Goal: Entertainment & Leisure: Consume media (video, audio)

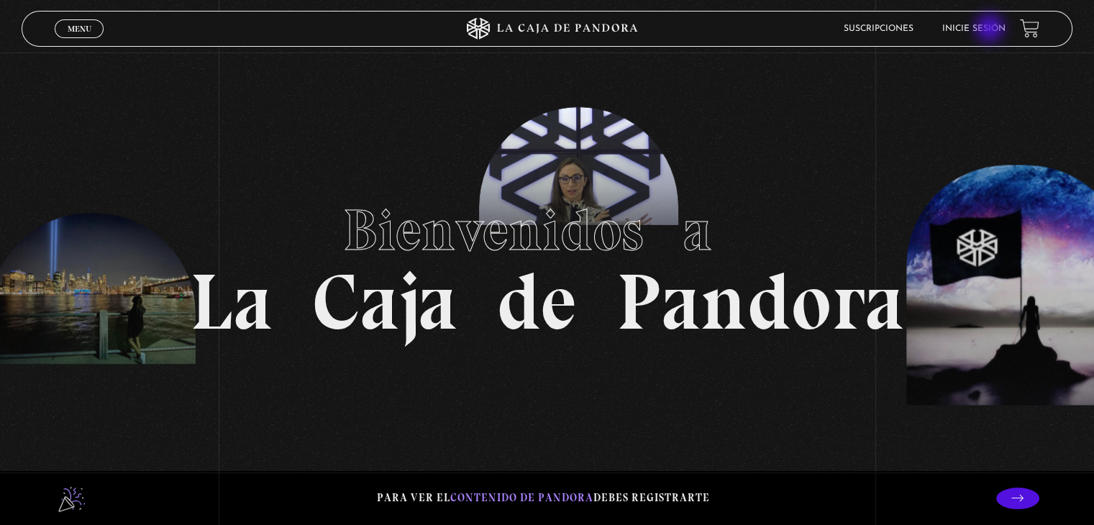
click at [991, 29] on link "Inicie sesión" at bounding box center [973, 28] width 63 height 9
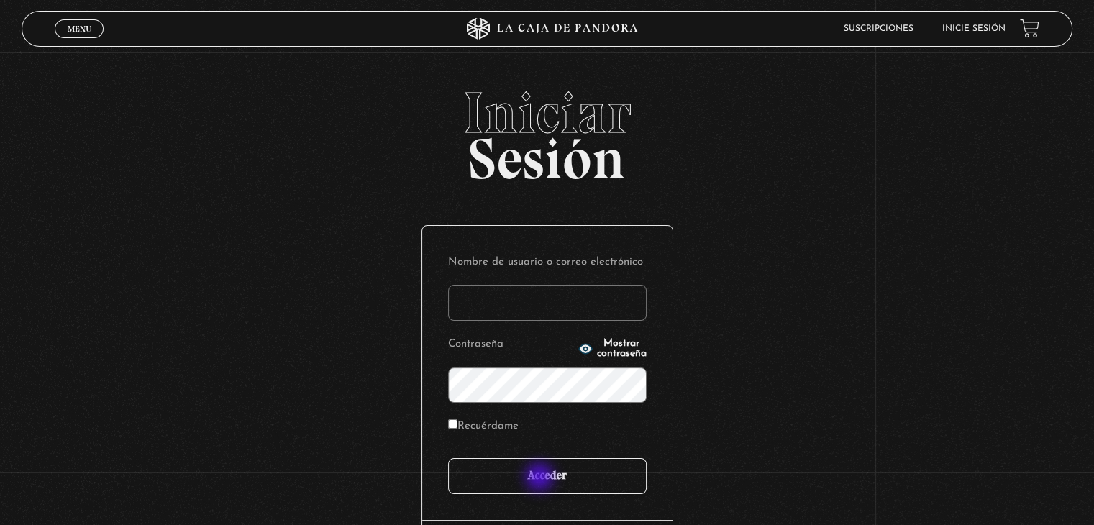
type input "Ivettevf"
click at [541, 478] on input "Acceder" at bounding box center [547, 476] width 198 height 36
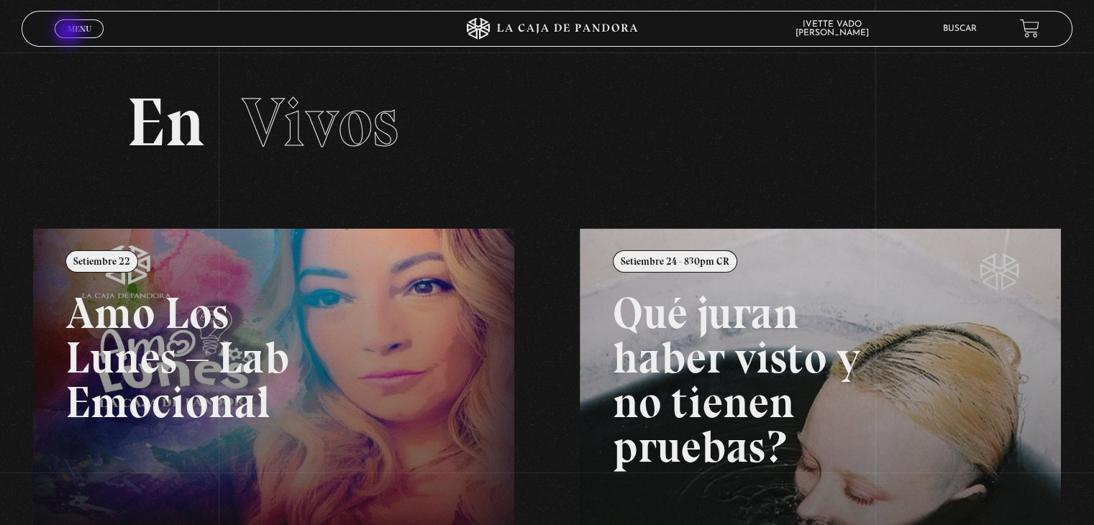
click at [70, 32] on span "Menu" at bounding box center [80, 28] width 24 height 9
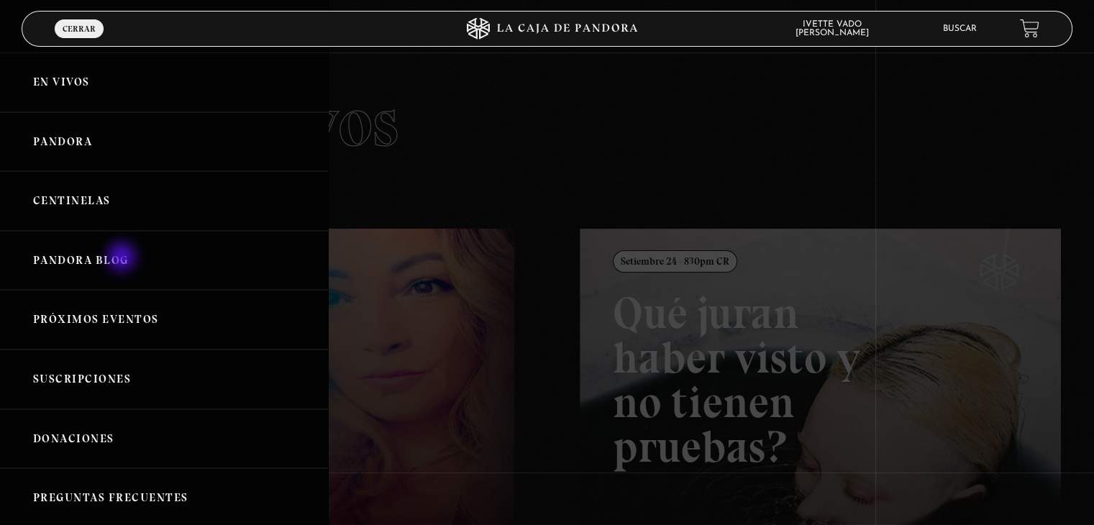
click at [123, 258] on link "Pandora Blog" at bounding box center [164, 261] width 328 height 60
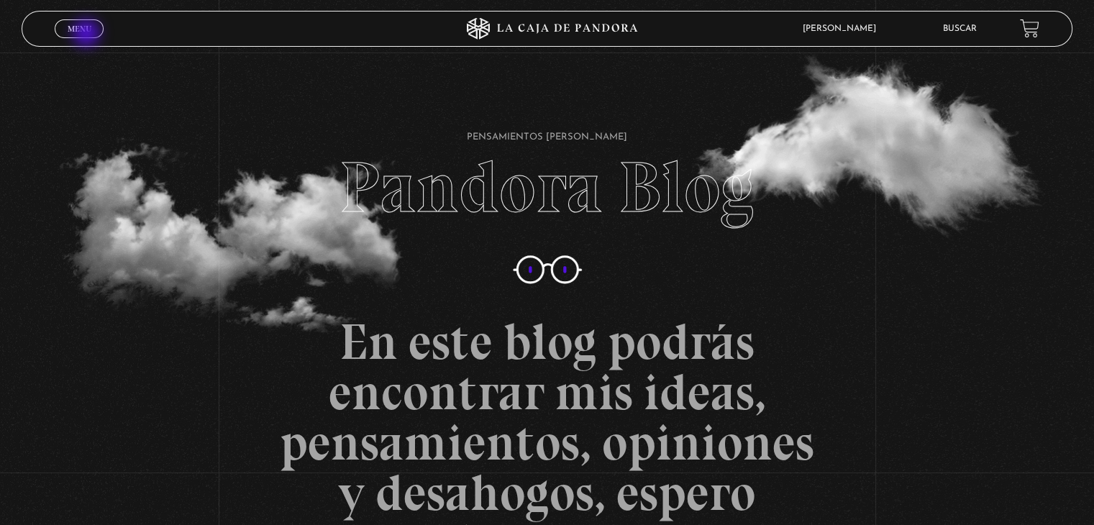
click at [88, 35] on link "Menu Cerrar" at bounding box center [79, 28] width 49 height 19
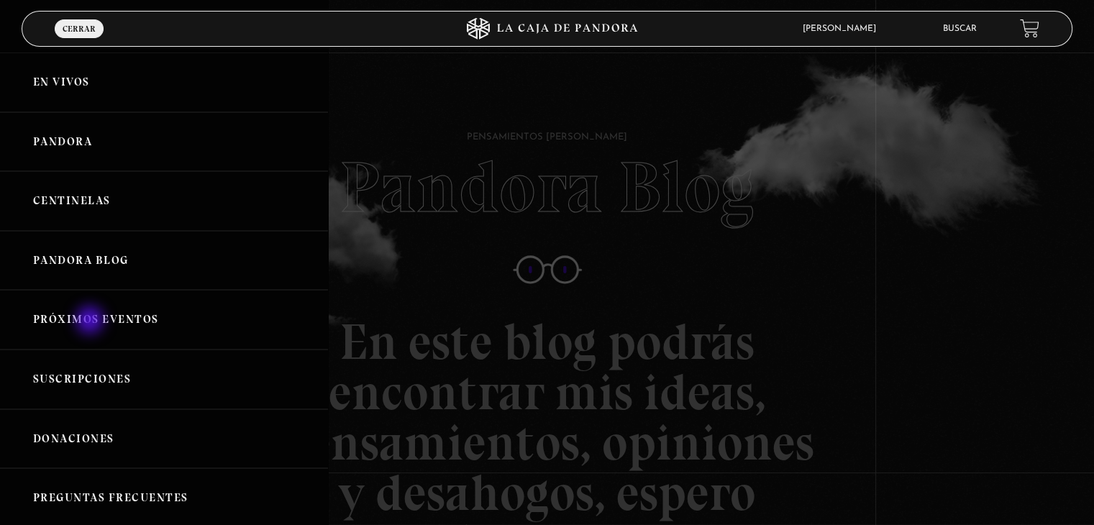
click at [91, 321] on link "Próximos Eventos" at bounding box center [164, 320] width 328 height 60
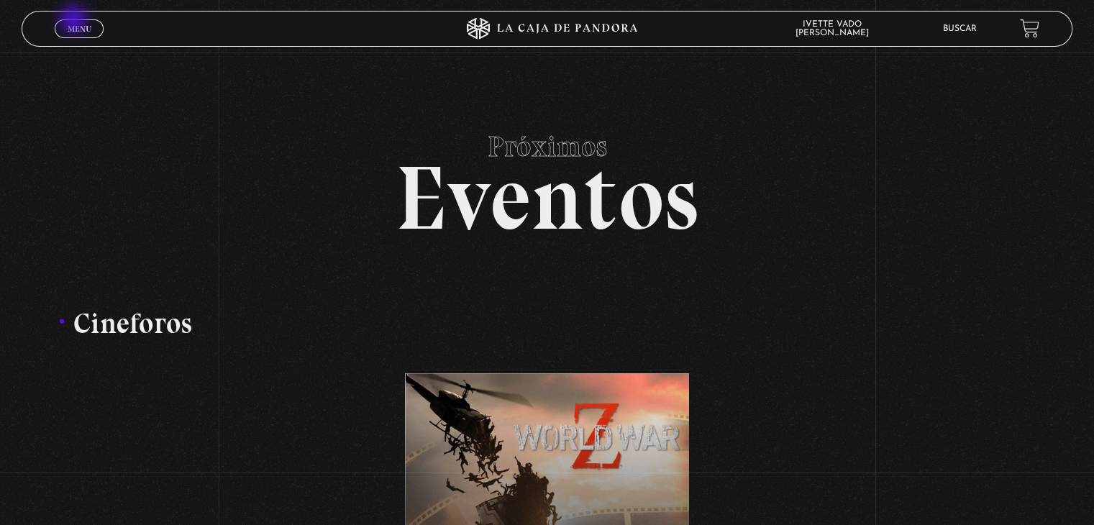
click at [75, 21] on link "Menu Cerrar" at bounding box center [79, 28] width 49 height 19
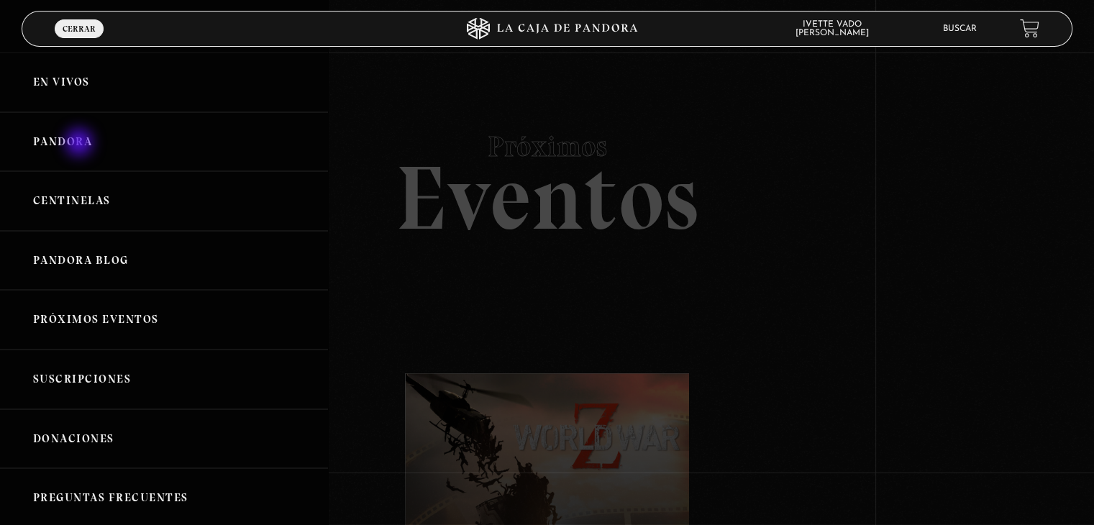
click at [81, 144] on link "Pandora" at bounding box center [164, 142] width 328 height 60
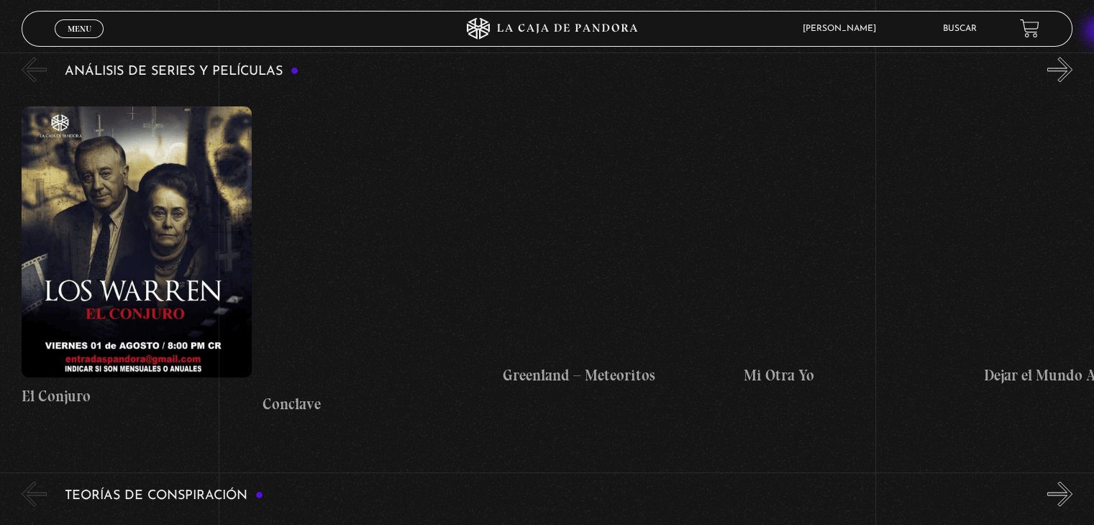
scroll to position [1923, 0]
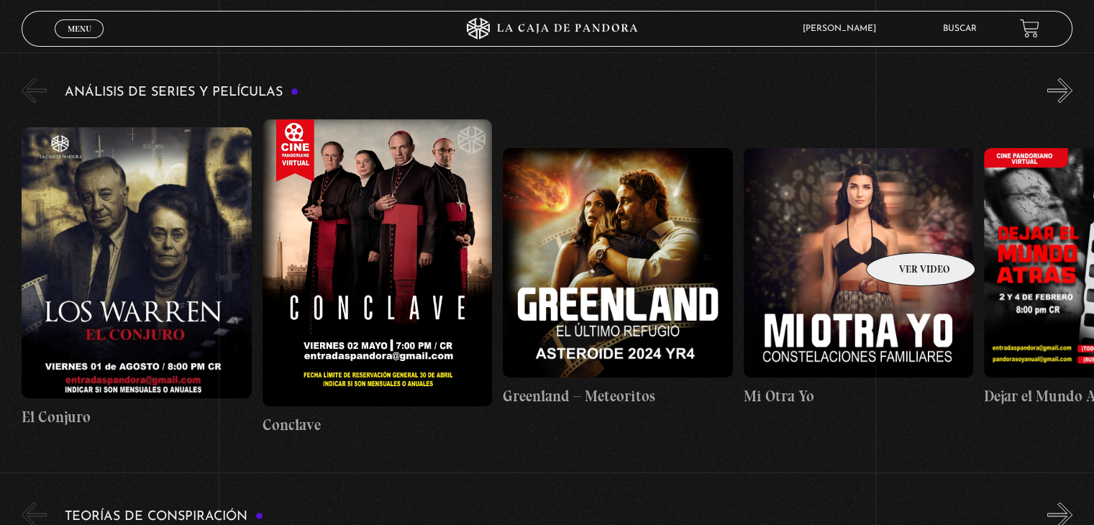
click at [902, 231] on figure at bounding box center [857, 262] width 229 height 229
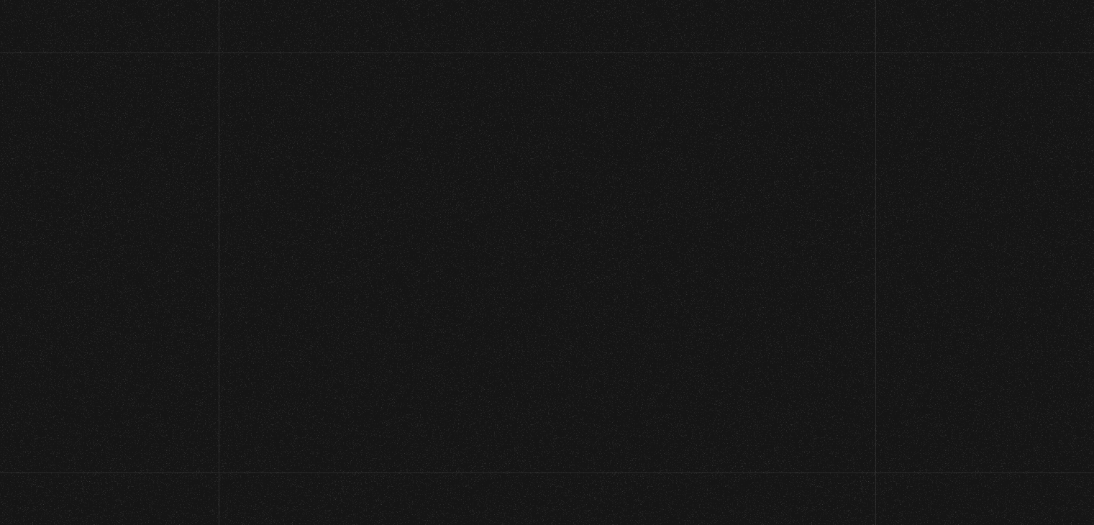
scroll to position [1923, 0]
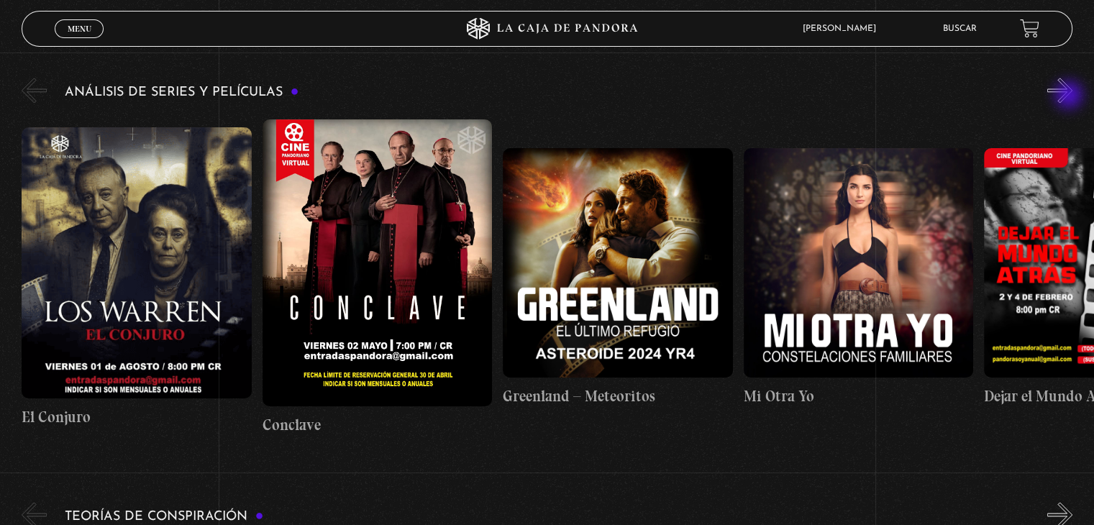
click at [1070, 96] on button "»" at bounding box center [1059, 90] width 25 height 25
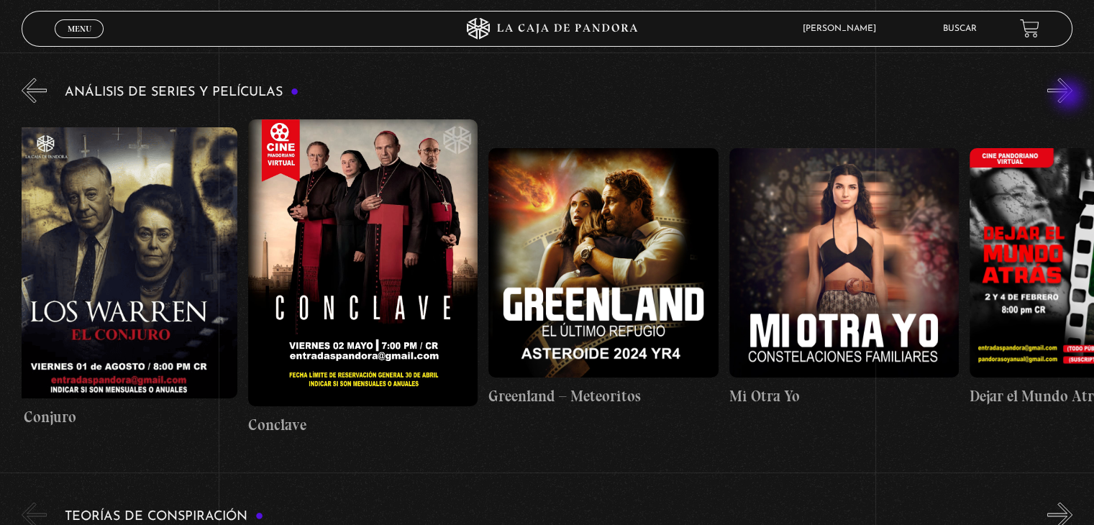
click at [1070, 96] on button "»" at bounding box center [1059, 90] width 25 height 25
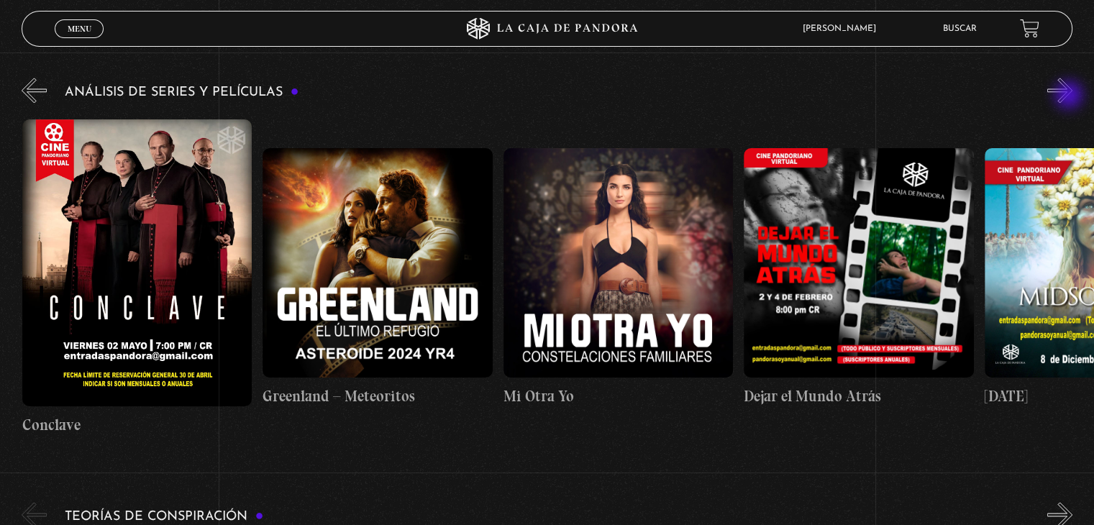
click at [1070, 96] on button "»" at bounding box center [1059, 90] width 25 height 25
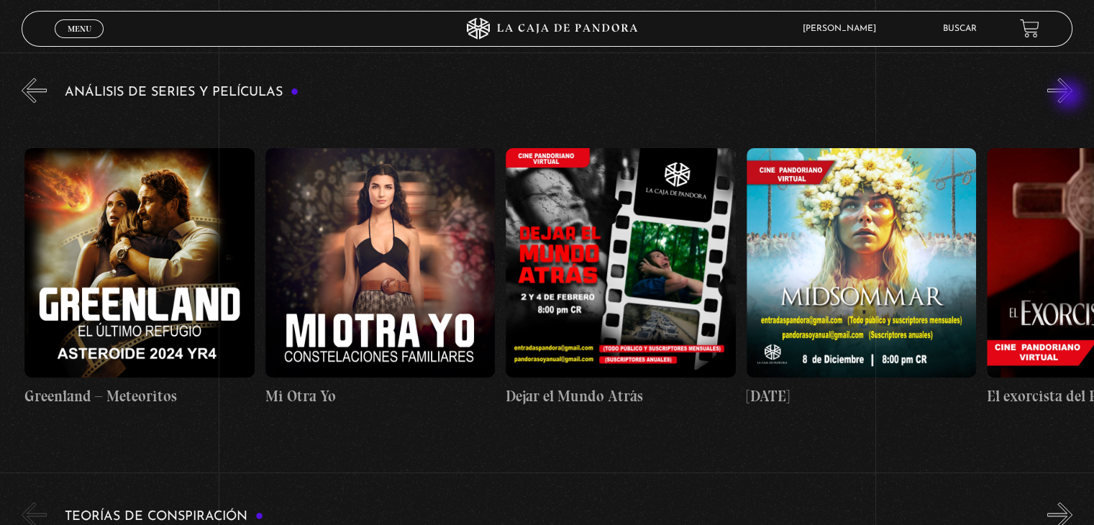
click at [1070, 96] on button "»" at bounding box center [1059, 90] width 25 height 25
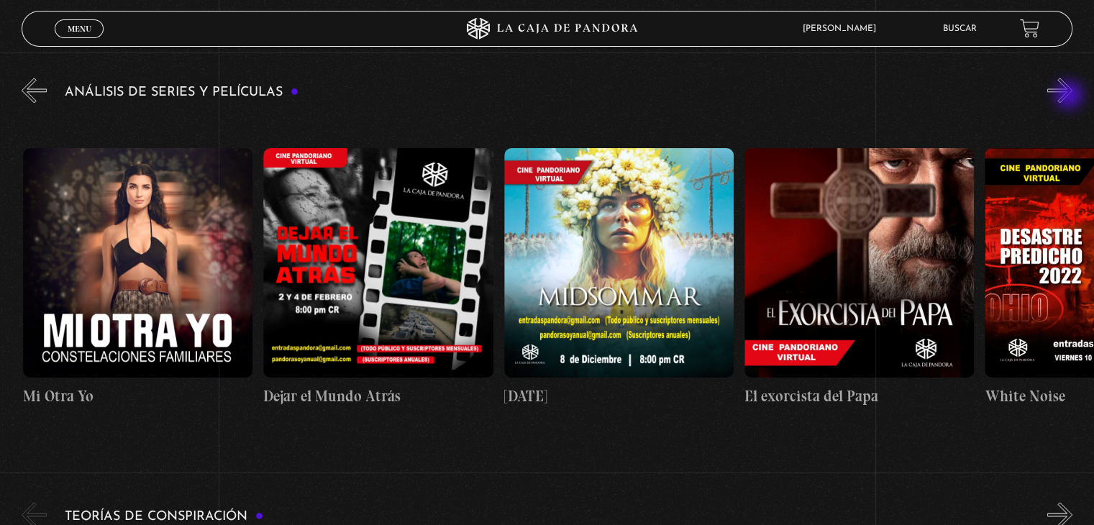
click at [1070, 96] on button "»" at bounding box center [1059, 90] width 25 height 25
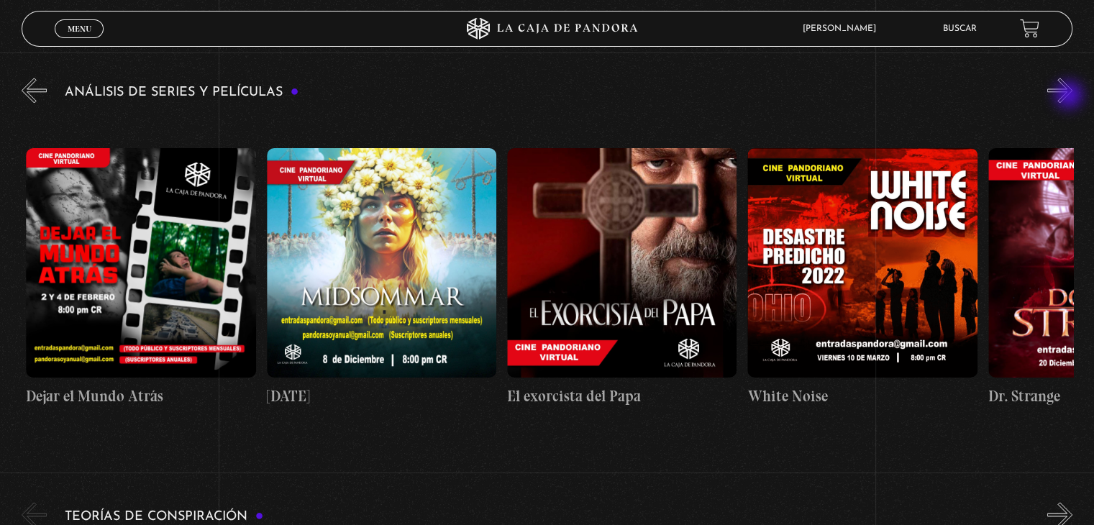
click at [1070, 96] on button "»" at bounding box center [1059, 90] width 25 height 25
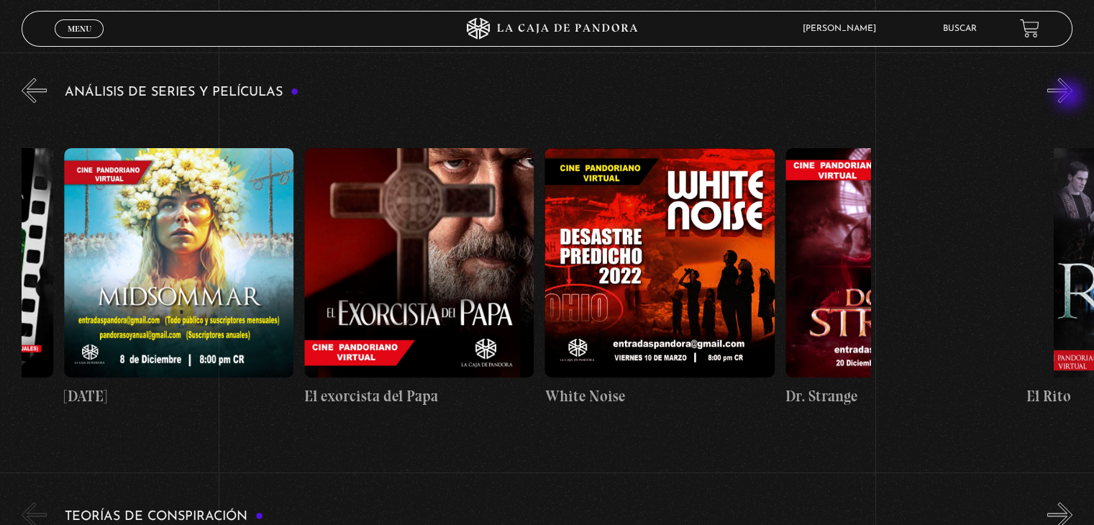
click at [1070, 96] on button "»" at bounding box center [1059, 90] width 25 height 25
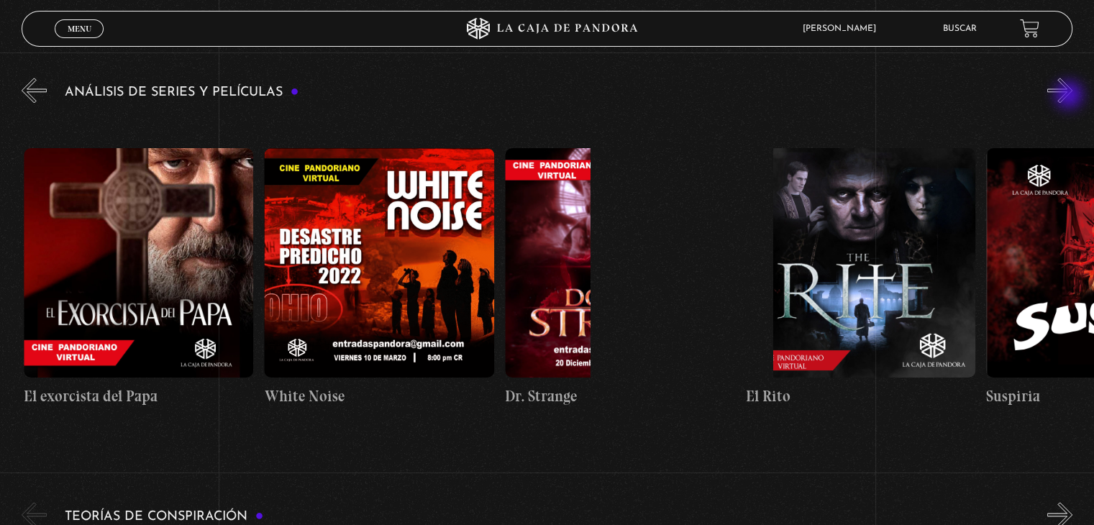
click at [1070, 96] on button "»" at bounding box center [1059, 90] width 25 height 25
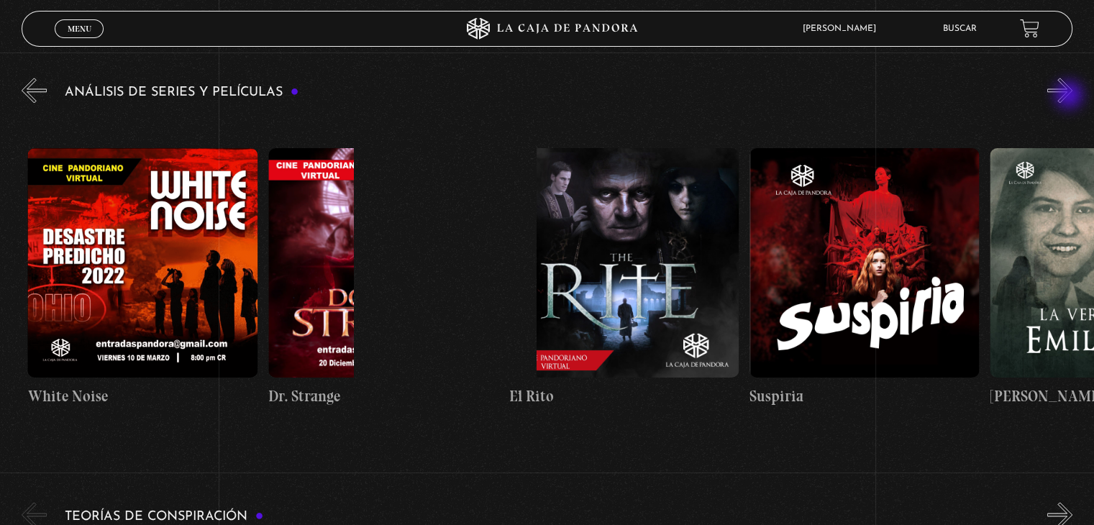
click at [1070, 96] on button "»" at bounding box center [1059, 90] width 25 height 25
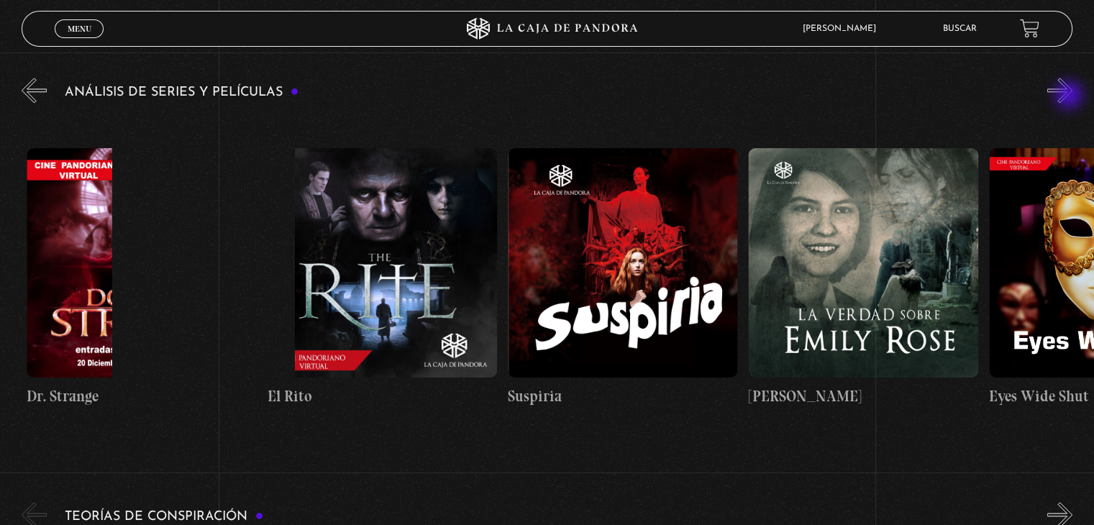
click at [1070, 96] on button "»" at bounding box center [1059, 90] width 25 height 25
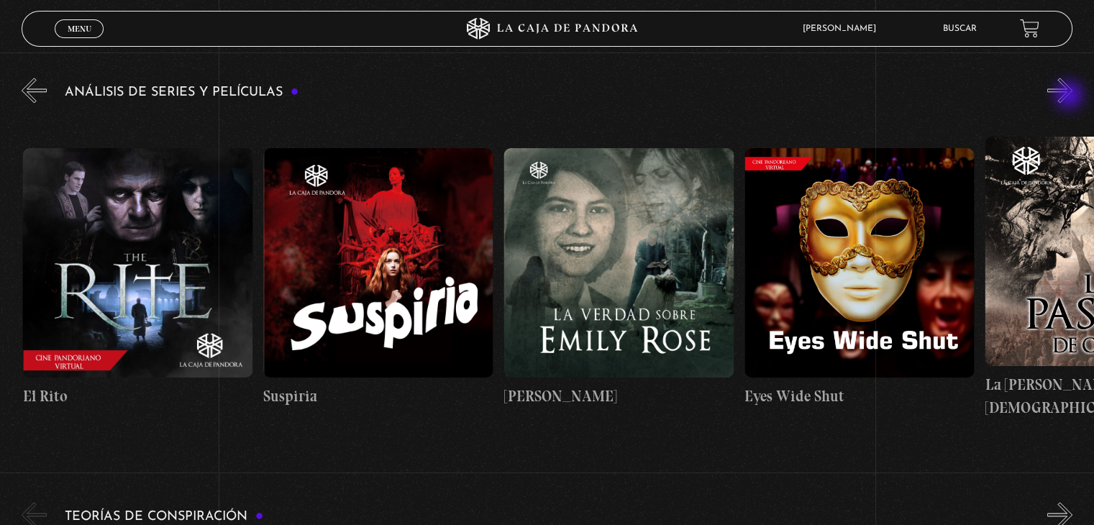
click at [1070, 96] on button "»" at bounding box center [1059, 90] width 25 height 25
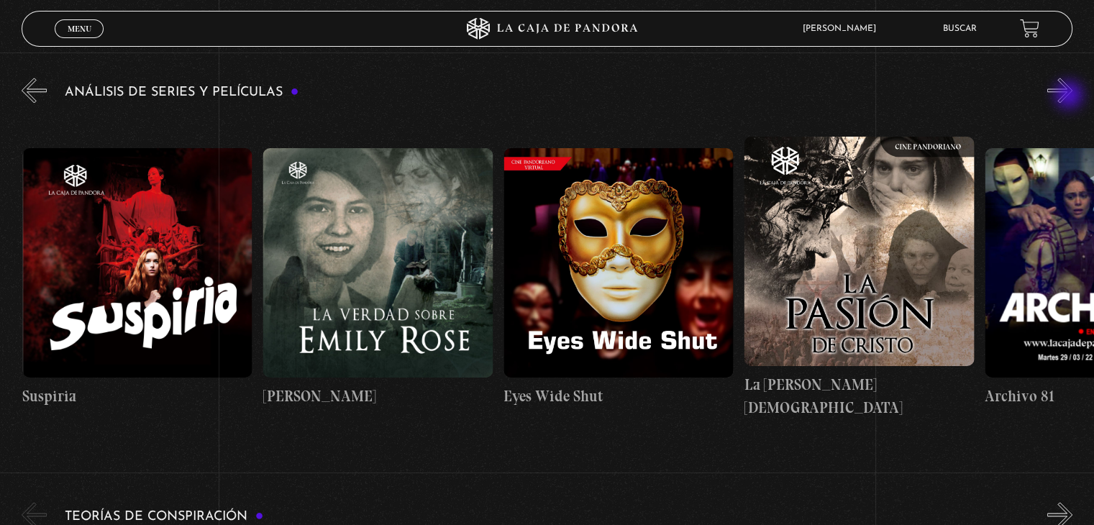
click at [1070, 96] on button "»" at bounding box center [1059, 90] width 25 height 25
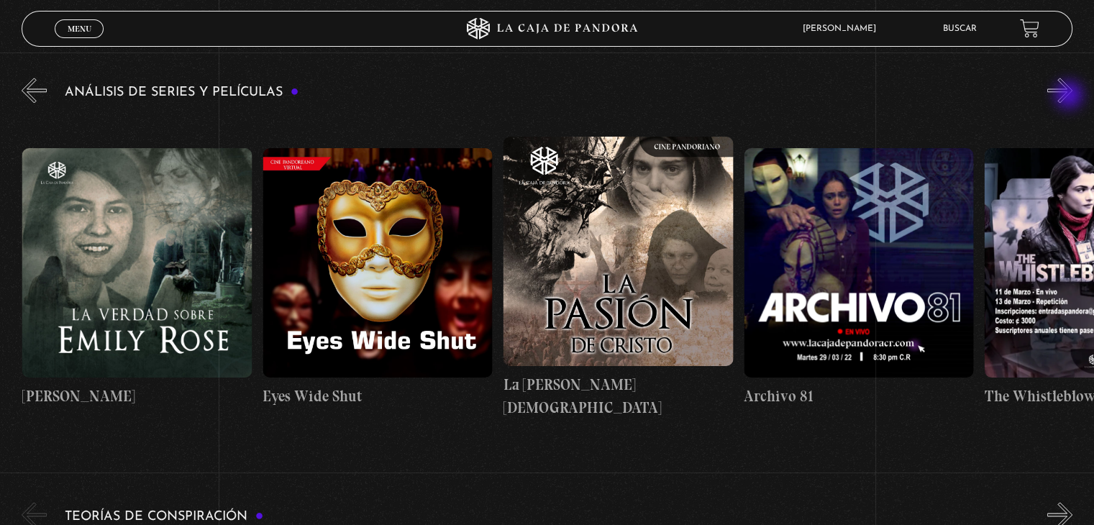
click at [1070, 96] on button "»" at bounding box center [1059, 90] width 25 height 25
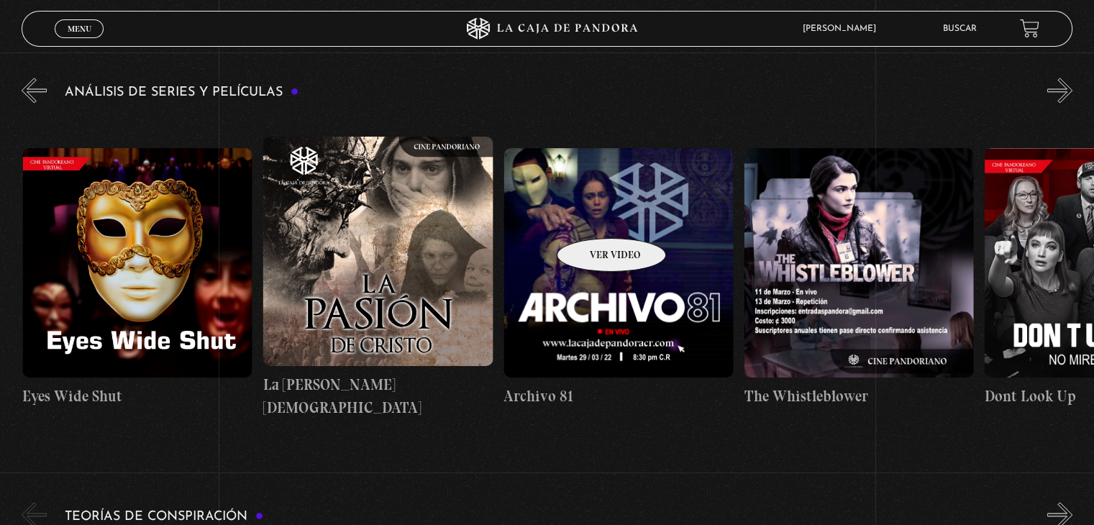
scroll to position [0, 2885]
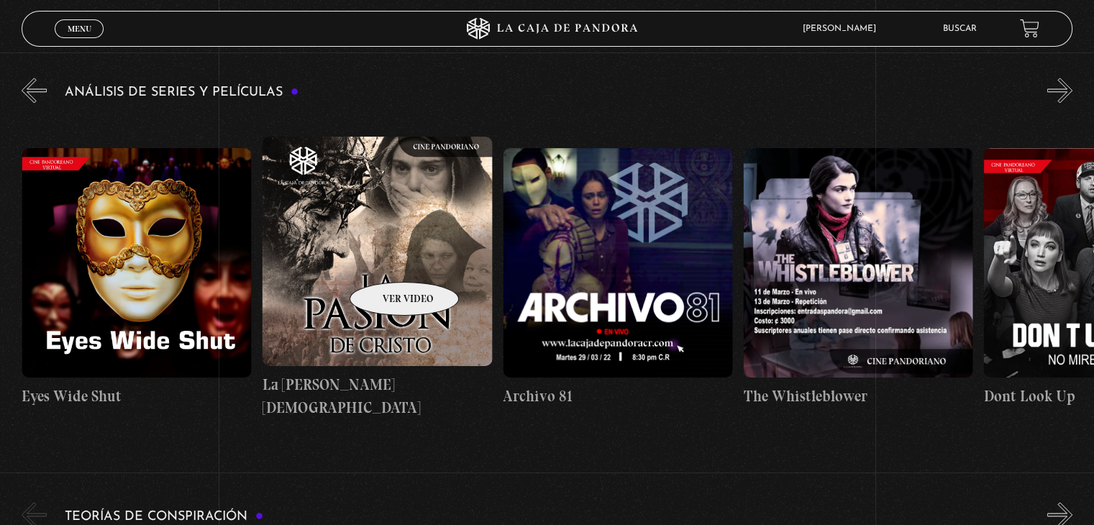
click at [385, 260] on figure at bounding box center [376, 251] width 229 height 229
click at [417, 254] on figure at bounding box center [376, 251] width 229 height 229
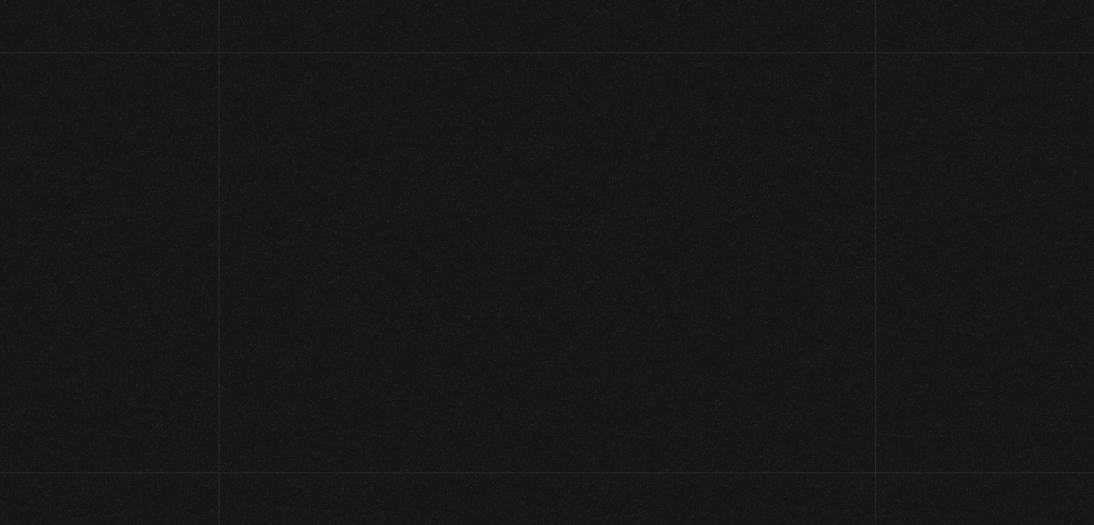
scroll to position [1923, 0]
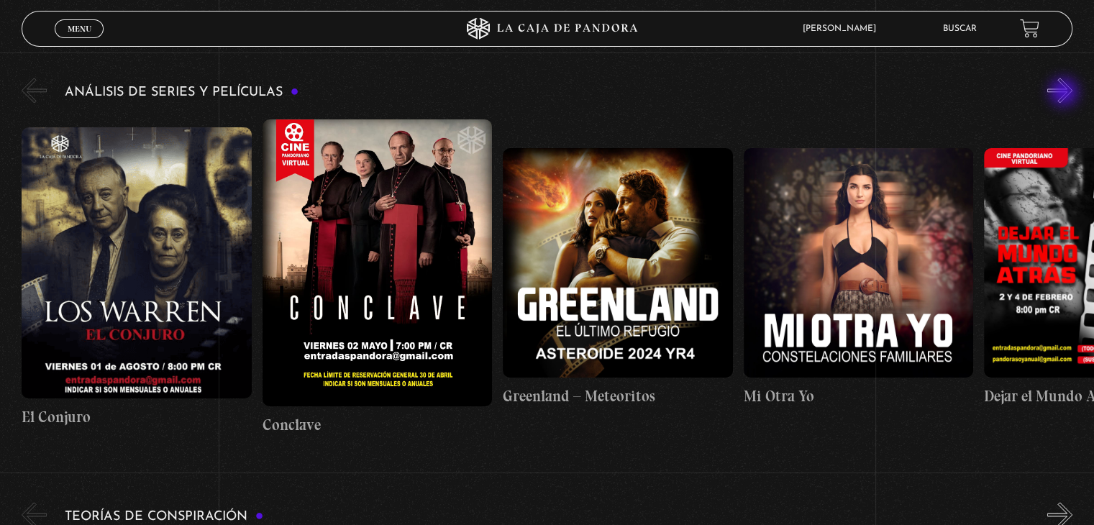
click at [1065, 93] on button "»" at bounding box center [1059, 90] width 25 height 25
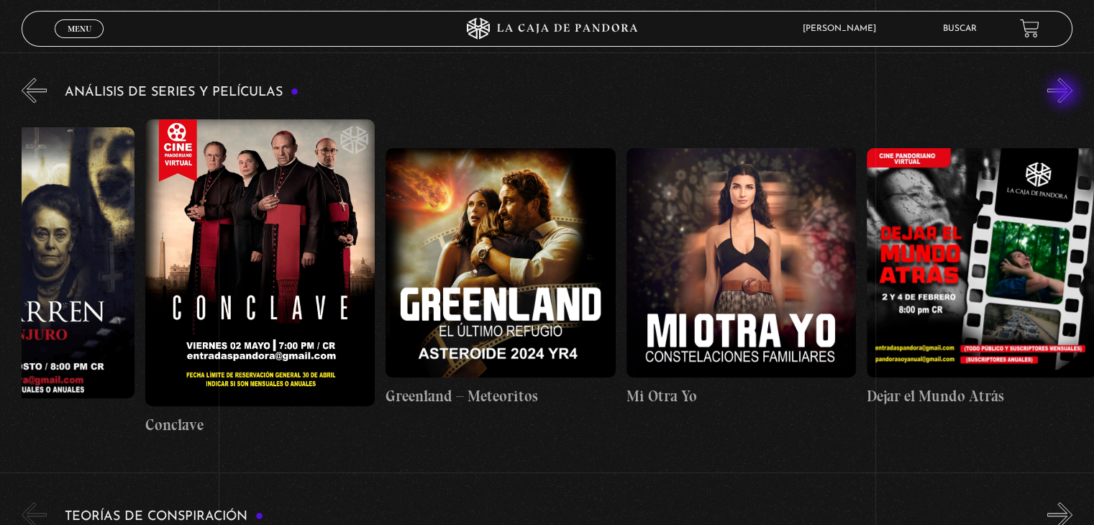
click at [1065, 93] on button "»" at bounding box center [1059, 90] width 25 height 25
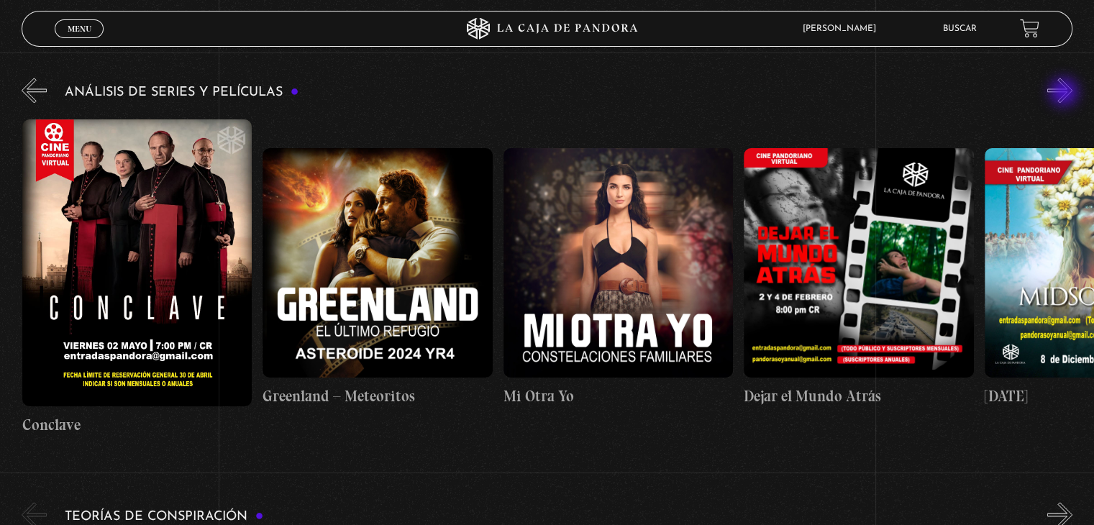
click at [1065, 93] on button "»" at bounding box center [1059, 90] width 25 height 25
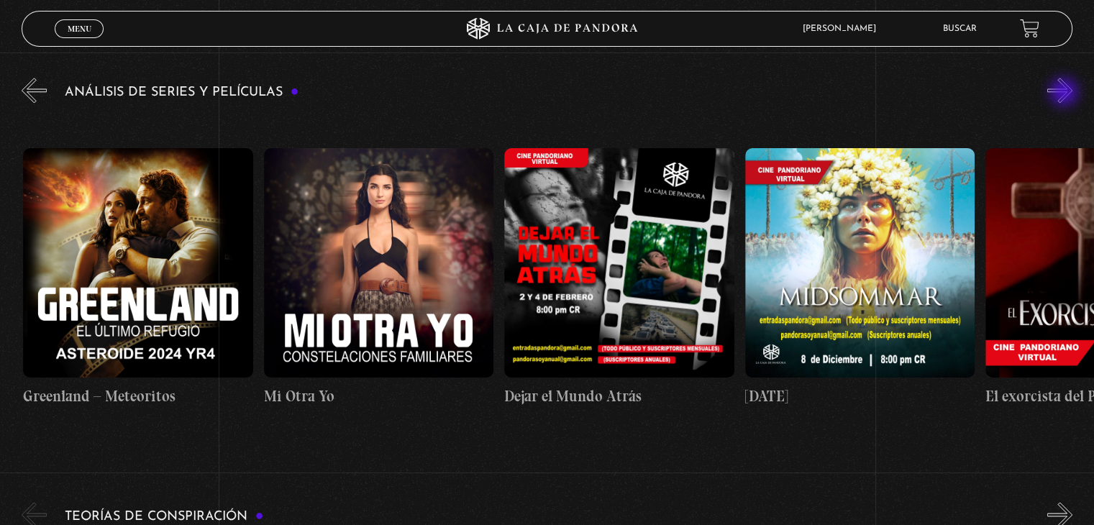
click at [1065, 93] on button "»" at bounding box center [1059, 90] width 25 height 25
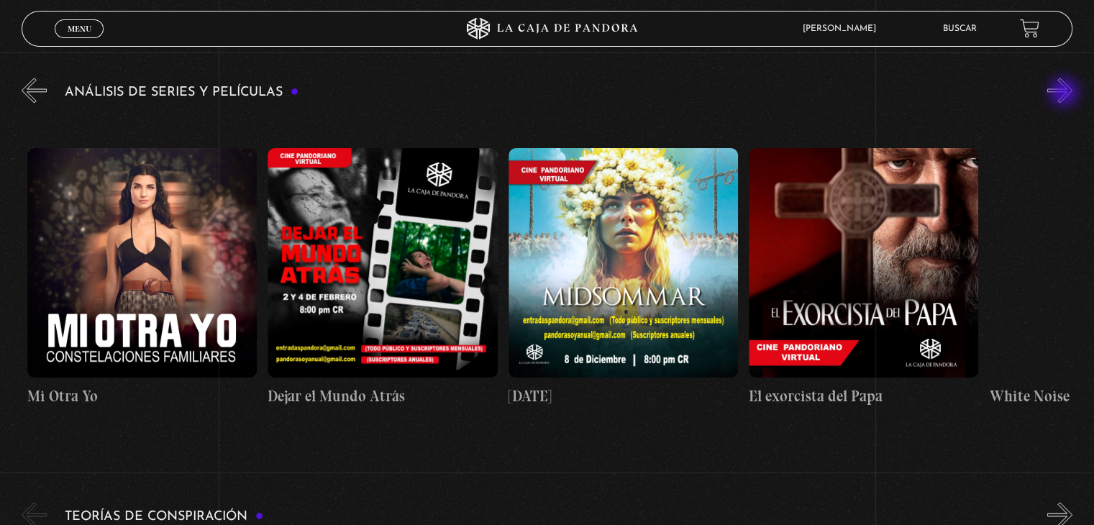
click at [1065, 93] on button "»" at bounding box center [1059, 90] width 25 height 25
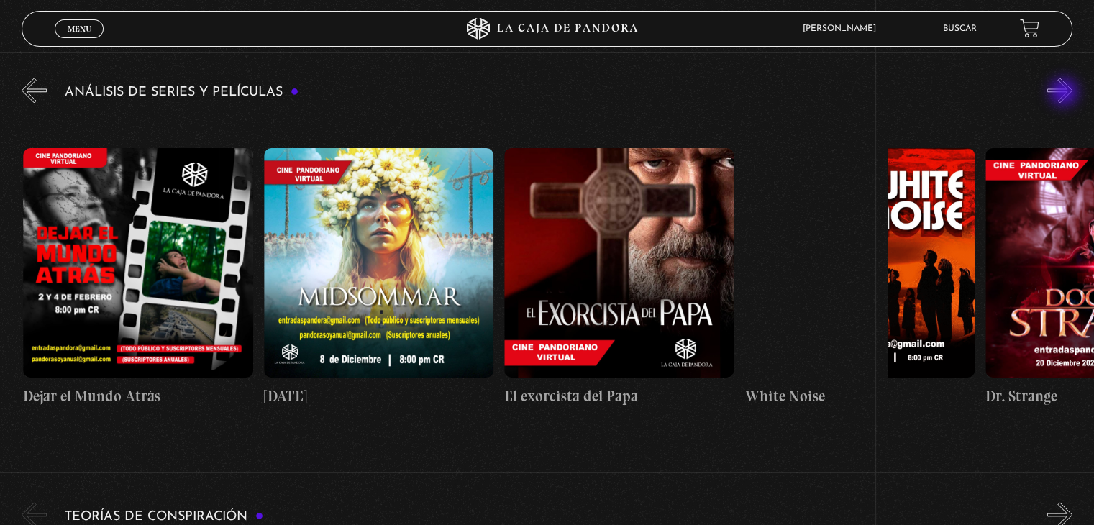
click at [1065, 93] on button "»" at bounding box center [1059, 90] width 25 height 25
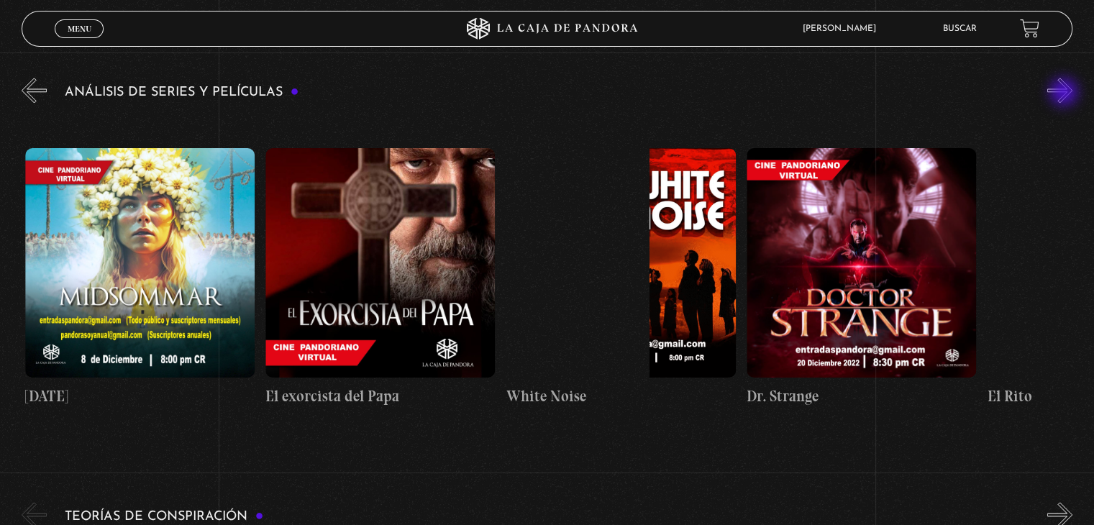
click at [1065, 93] on button "»" at bounding box center [1059, 90] width 25 height 25
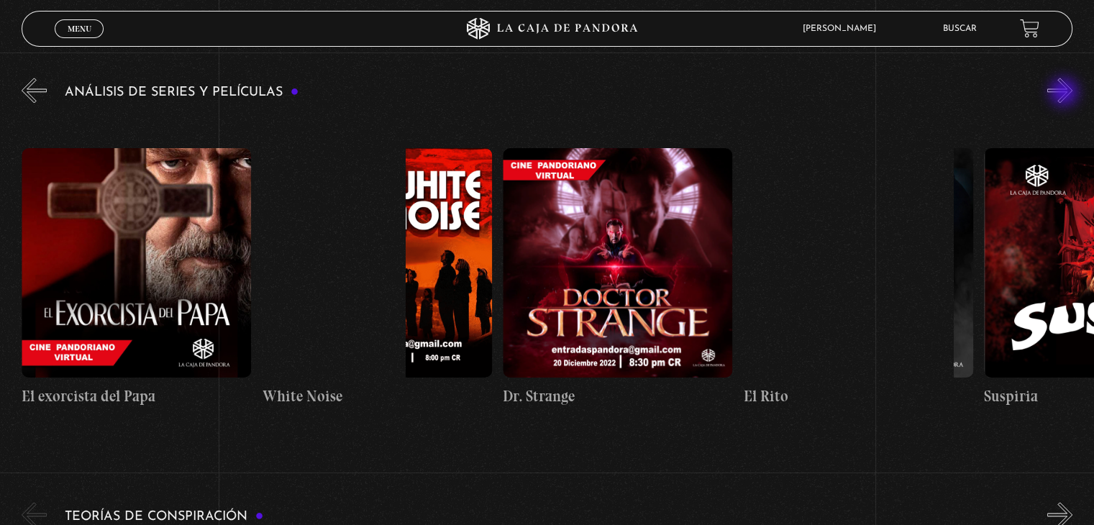
click at [1065, 93] on button "»" at bounding box center [1059, 90] width 25 height 25
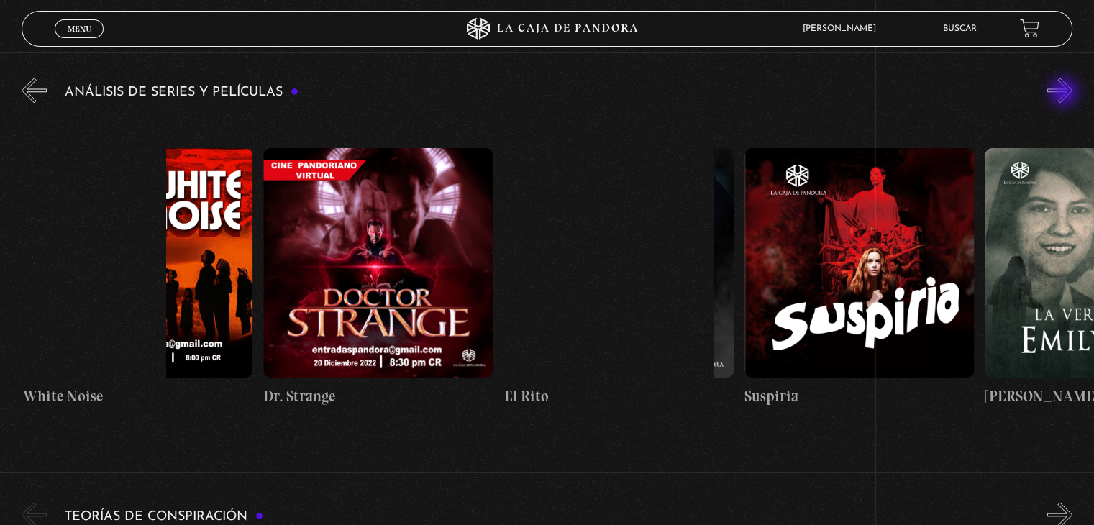
click at [1065, 93] on button "»" at bounding box center [1059, 90] width 25 height 25
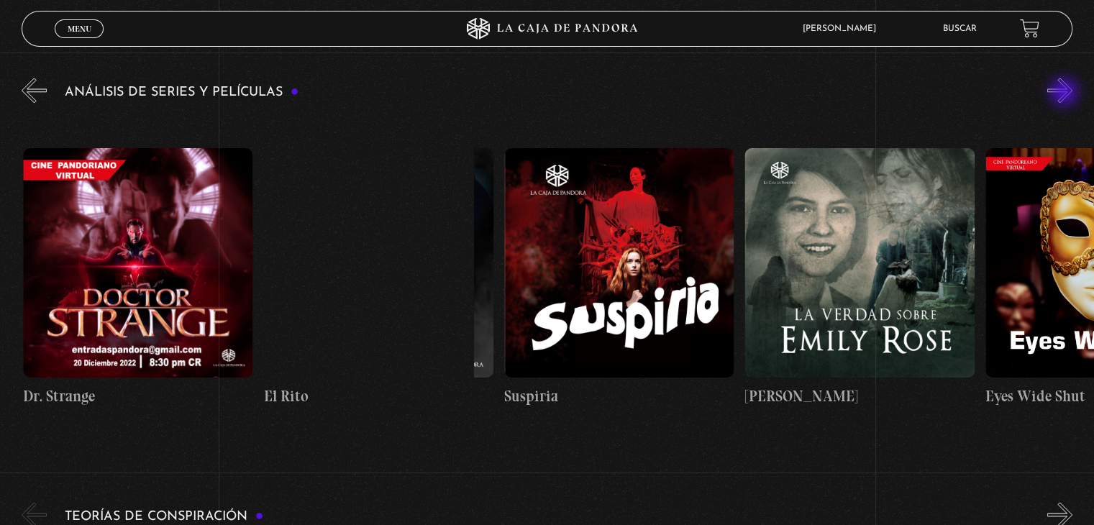
click at [1065, 93] on button "»" at bounding box center [1059, 90] width 25 height 25
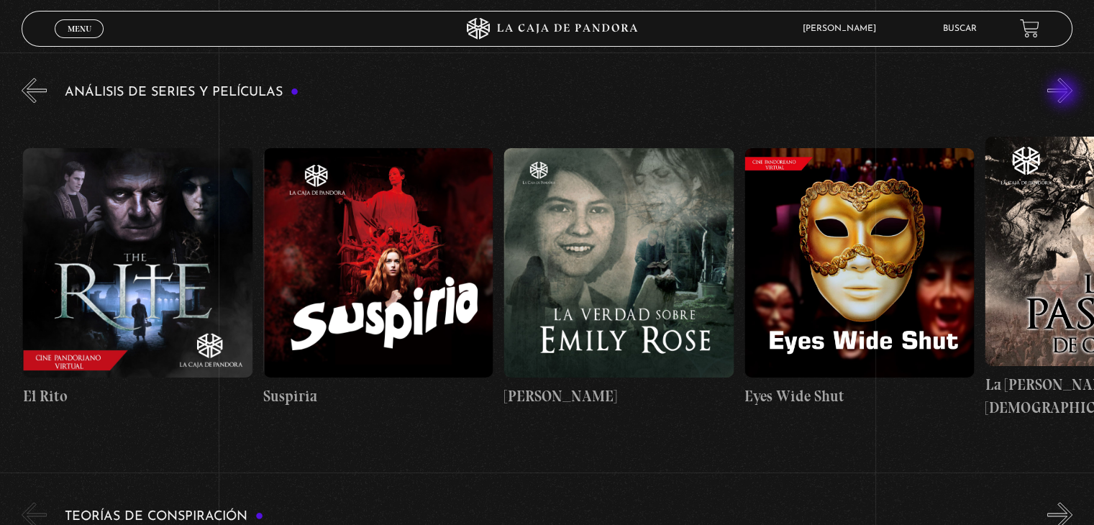
click at [1065, 93] on button "»" at bounding box center [1059, 90] width 25 height 25
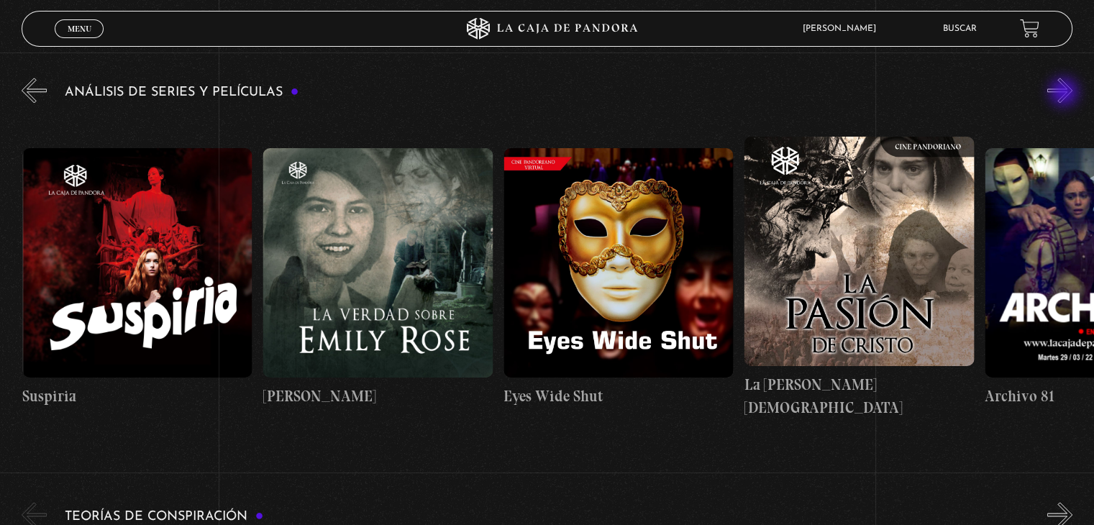
click at [1065, 93] on button "»" at bounding box center [1059, 90] width 25 height 25
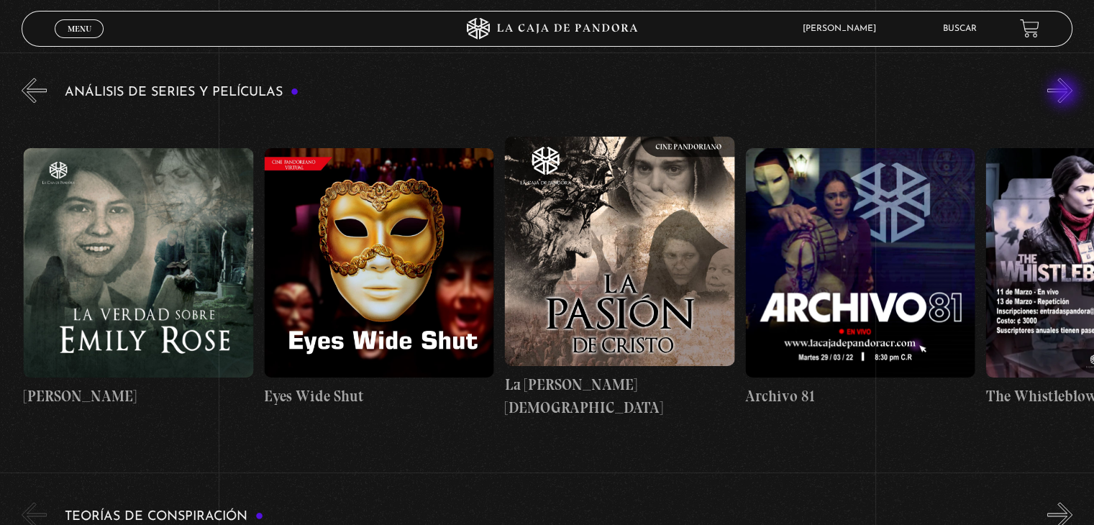
click at [1065, 93] on button "»" at bounding box center [1059, 90] width 25 height 25
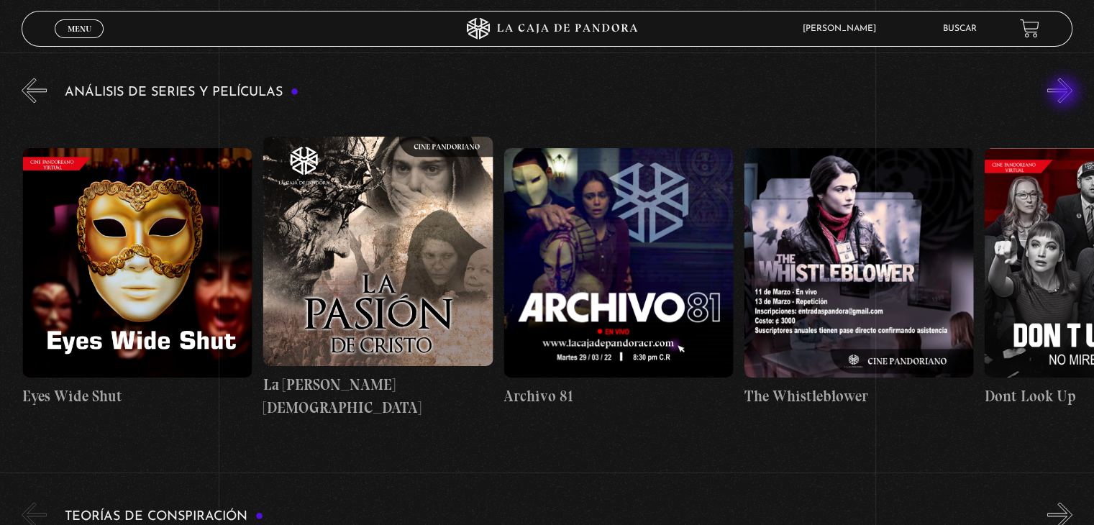
click at [1065, 93] on button "»" at bounding box center [1059, 90] width 25 height 25
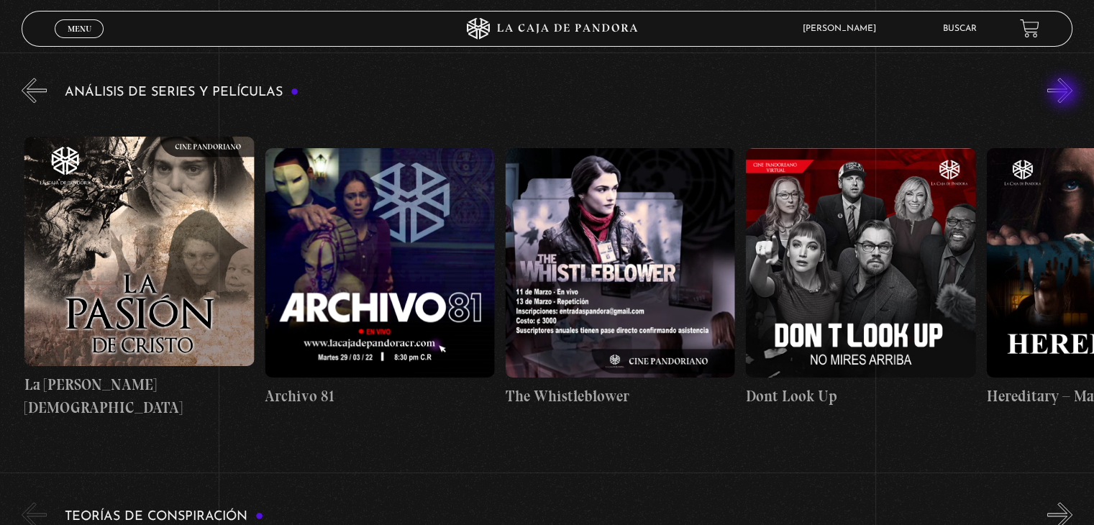
click at [1065, 93] on button "»" at bounding box center [1059, 90] width 25 height 25
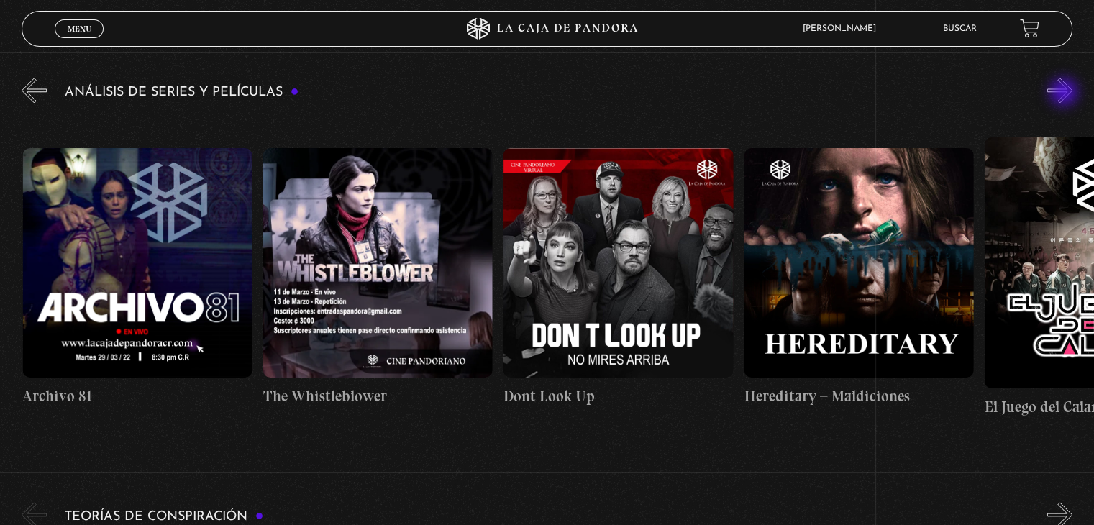
click at [1065, 93] on button "»" at bounding box center [1059, 90] width 25 height 25
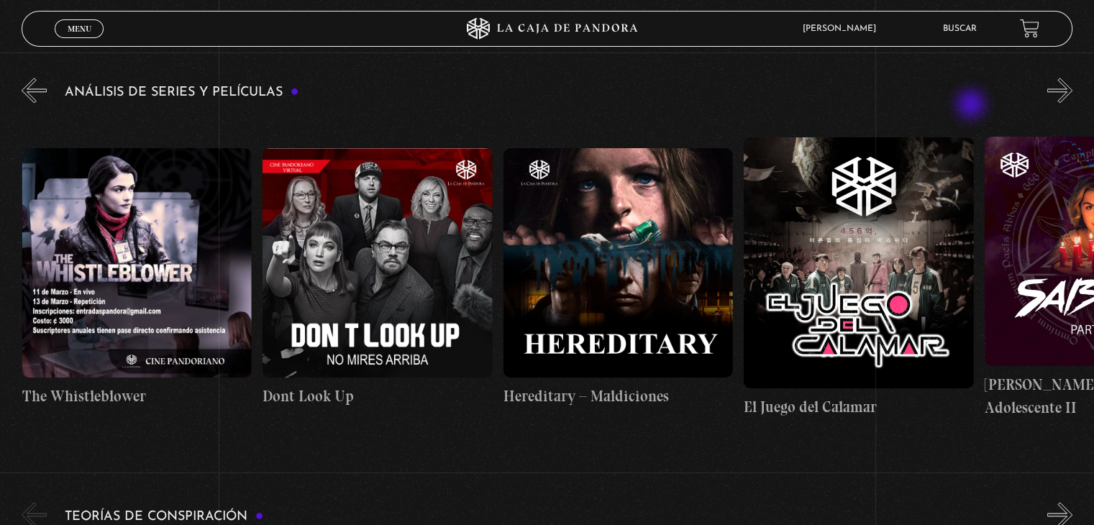
scroll to position [0, 3606]
click at [373, 256] on figure at bounding box center [376, 262] width 229 height 229
click at [397, 242] on figure at bounding box center [376, 262] width 229 height 229
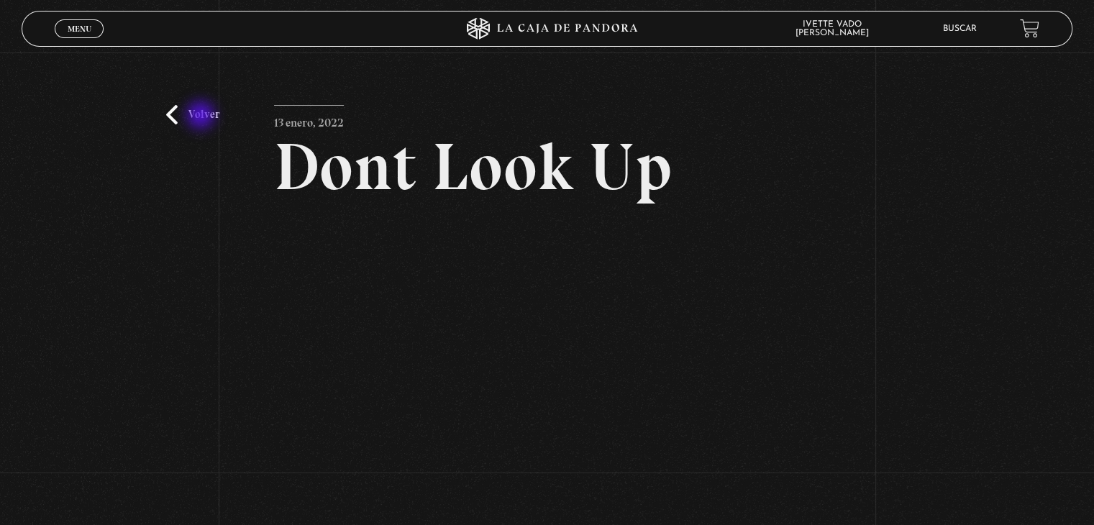
click at [202, 116] on link "Volver" at bounding box center [192, 114] width 53 height 19
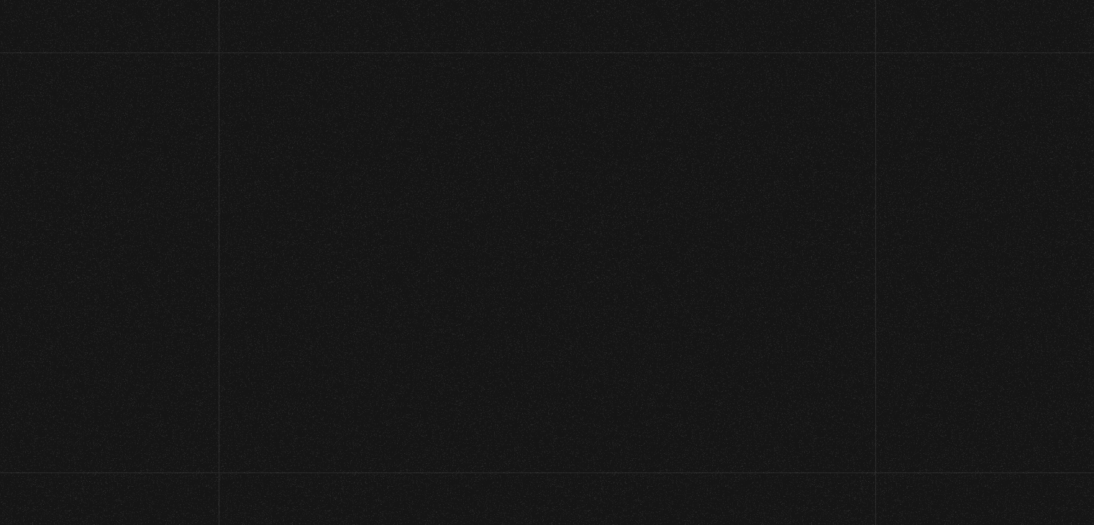
scroll to position [1923, 0]
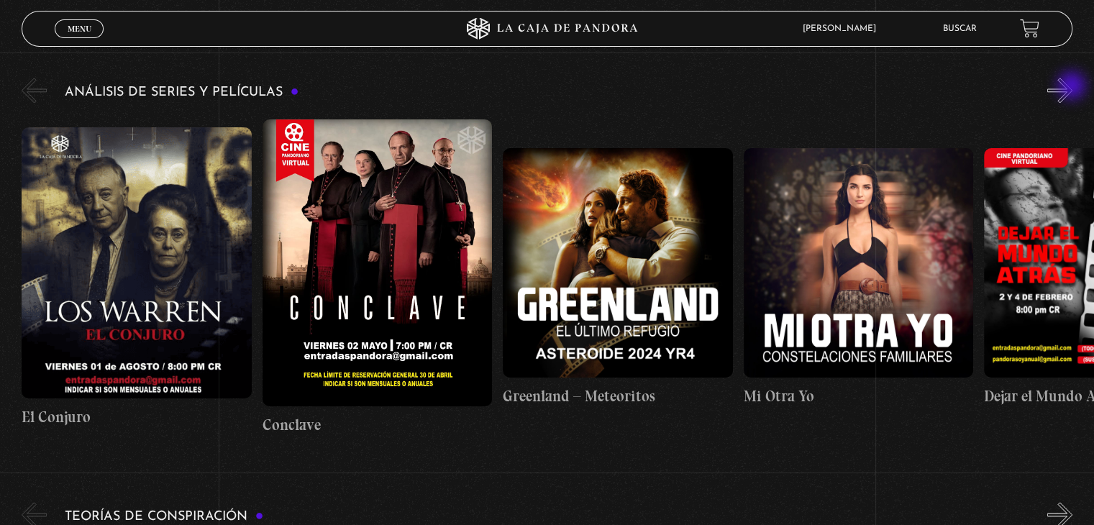
click at [1072, 87] on button "»" at bounding box center [1059, 90] width 25 height 25
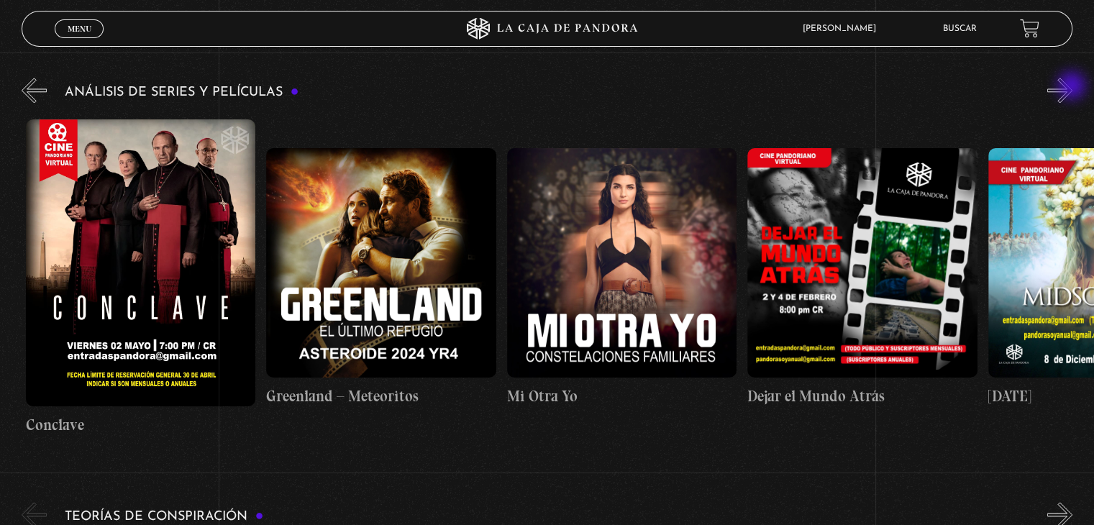
click at [1072, 87] on button "»" at bounding box center [1059, 90] width 25 height 25
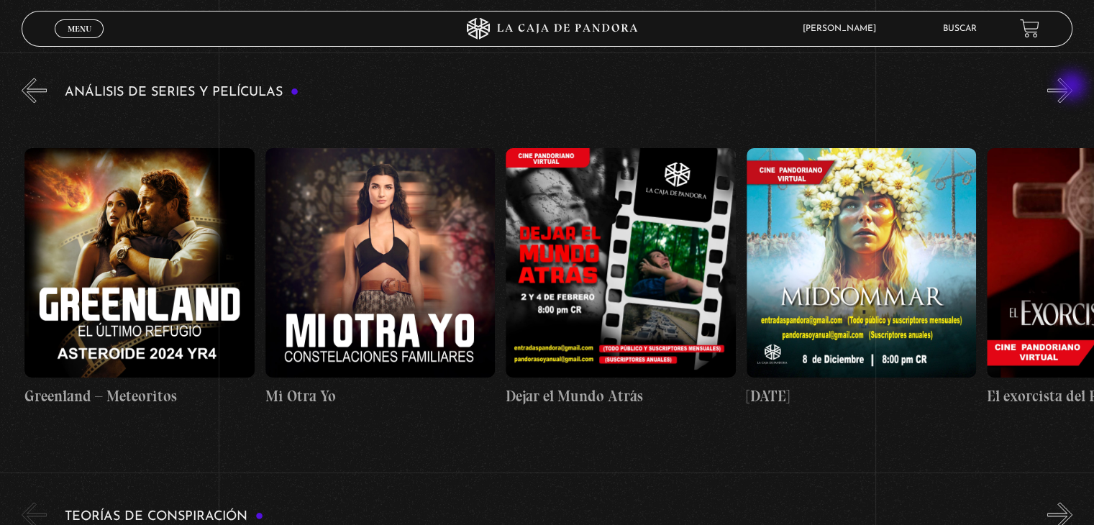
click at [1072, 87] on button "»" at bounding box center [1059, 90] width 25 height 25
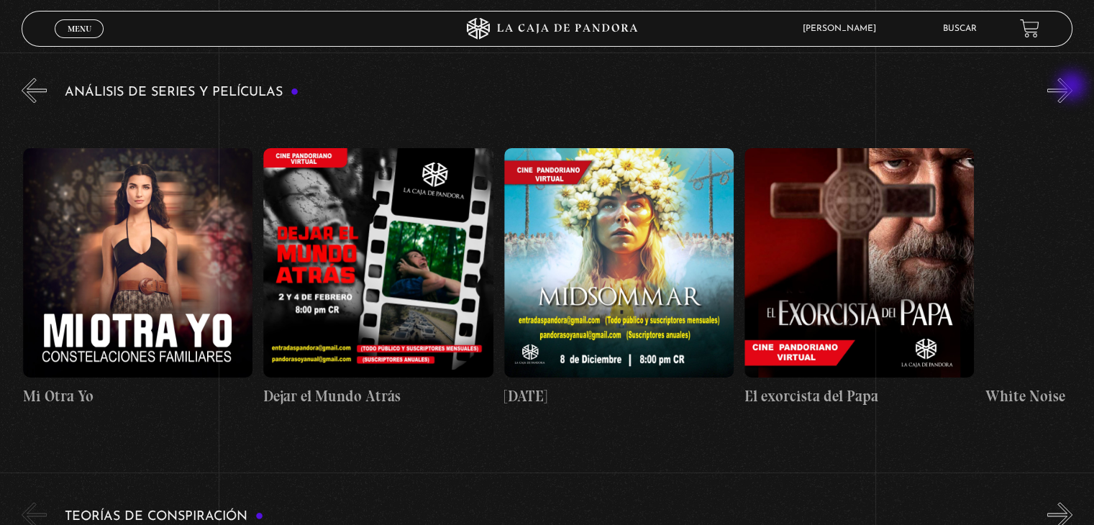
click at [1072, 87] on button "»" at bounding box center [1059, 90] width 25 height 25
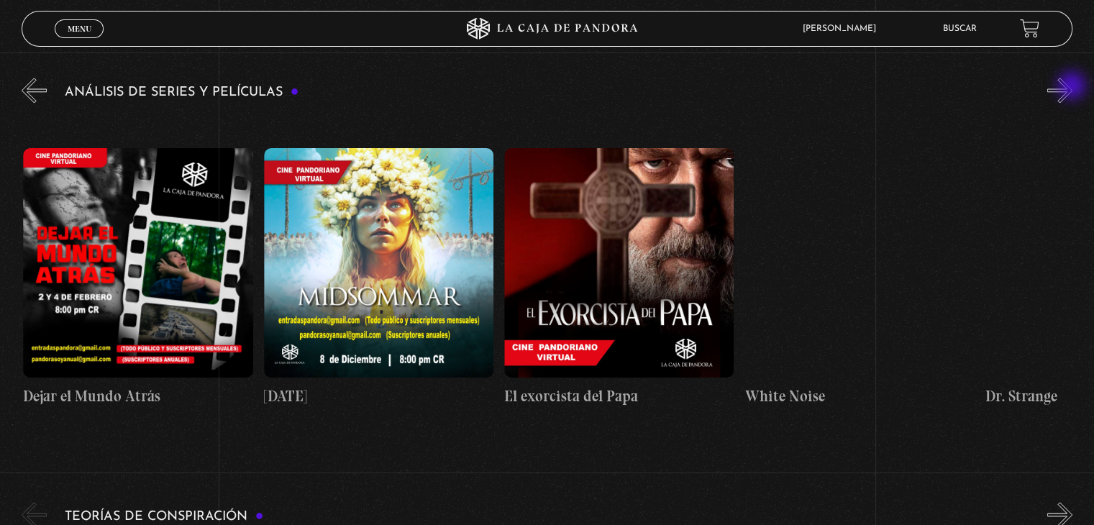
click at [1072, 87] on button "»" at bounding box center [1059, 90] width 25 height 25
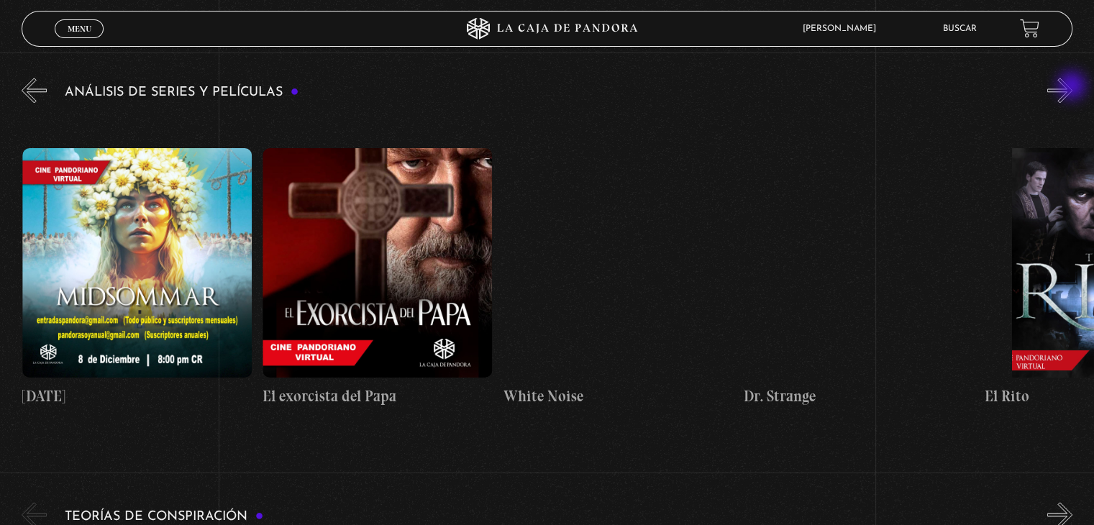
click at [1072, 87] on button "»" at bounding box center [1059, 90] width 25 height 25
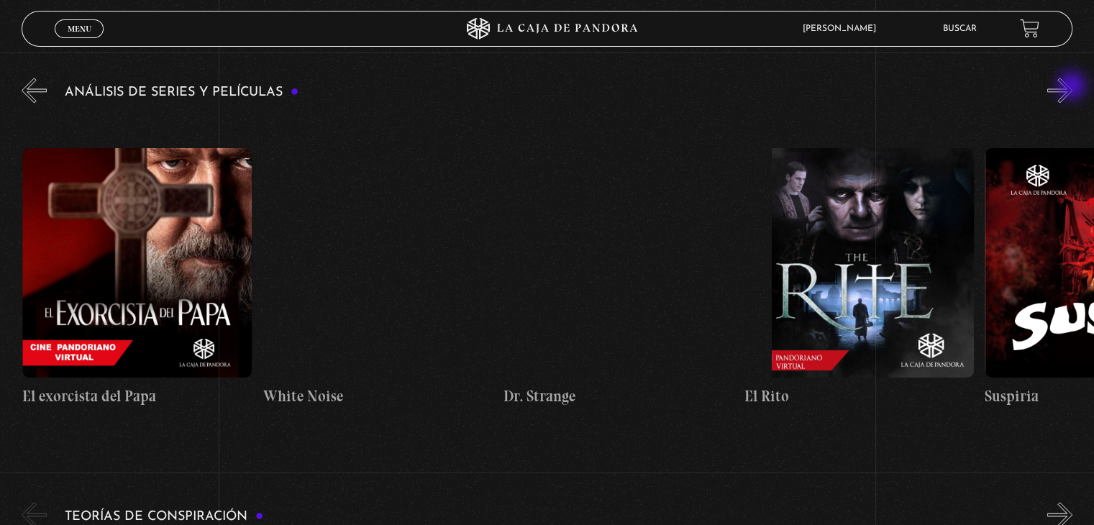
click at [1072, 87] on button "»" at bounding box center [1059, 90] width 25 height 25
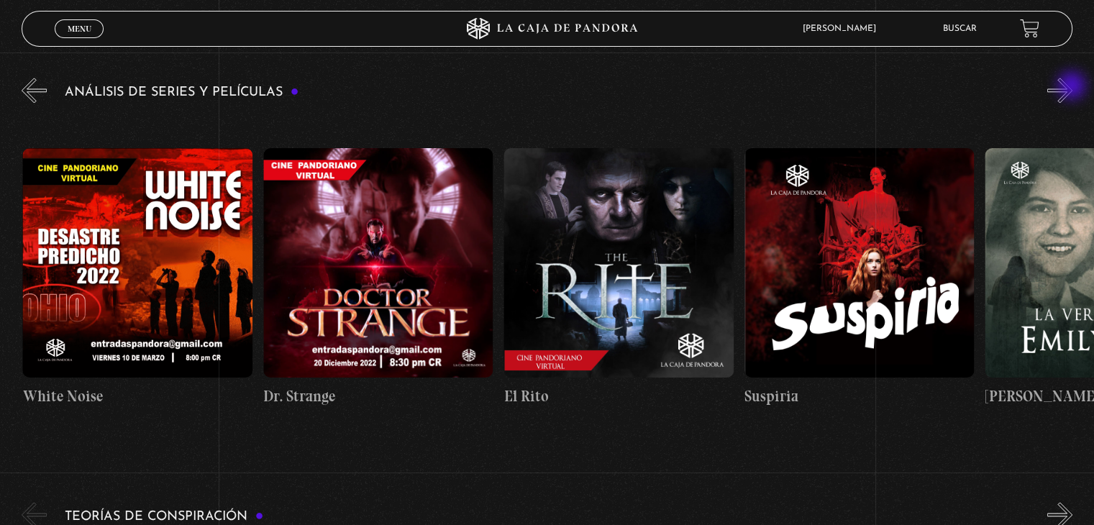
click at [1072, 87] on button "»" at bounding box center [1059, 90] width 25 height 25
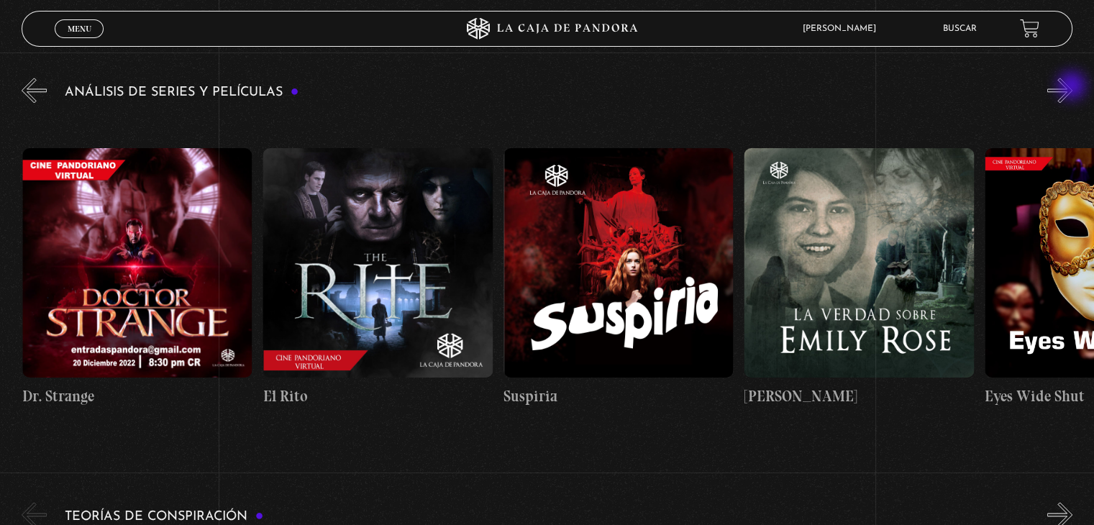
click at [1072, 87] on button "»" at bounding box center [1059, 90] width 25 height 25
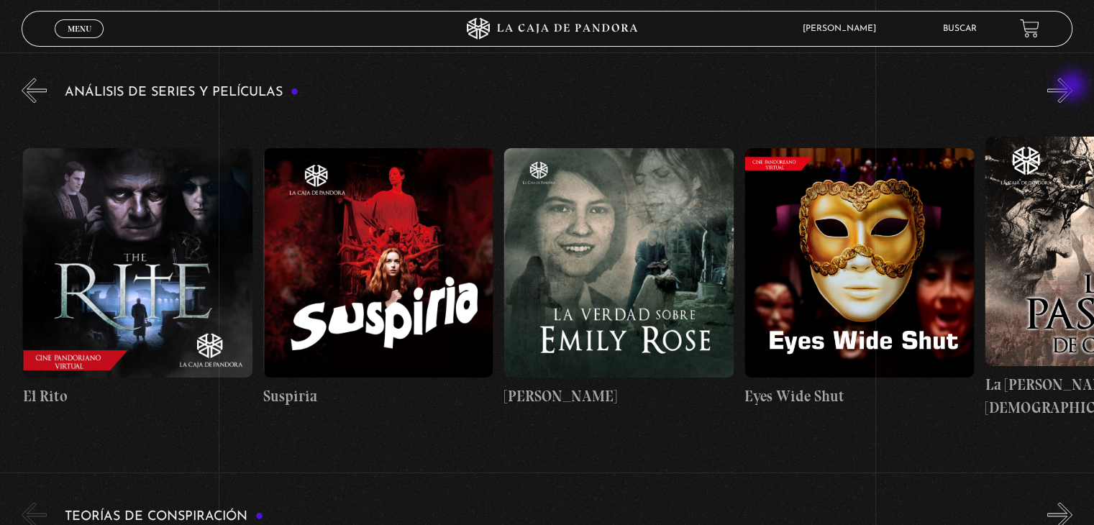
scroll to position [0, 2164]
click at [367, 257] on figure at bounding box center [376, 262] width 229 height 229
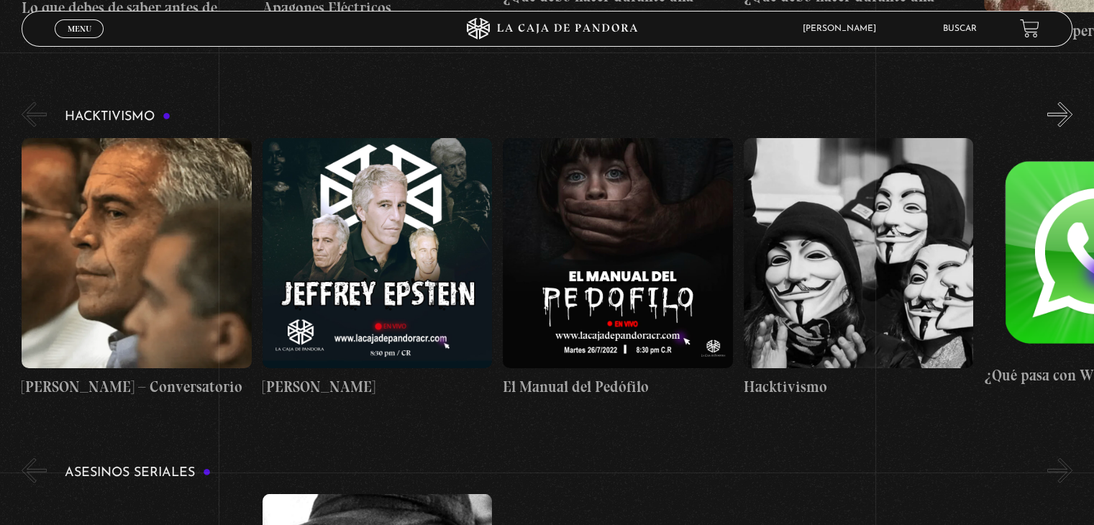
scroll to position [3595, 0]
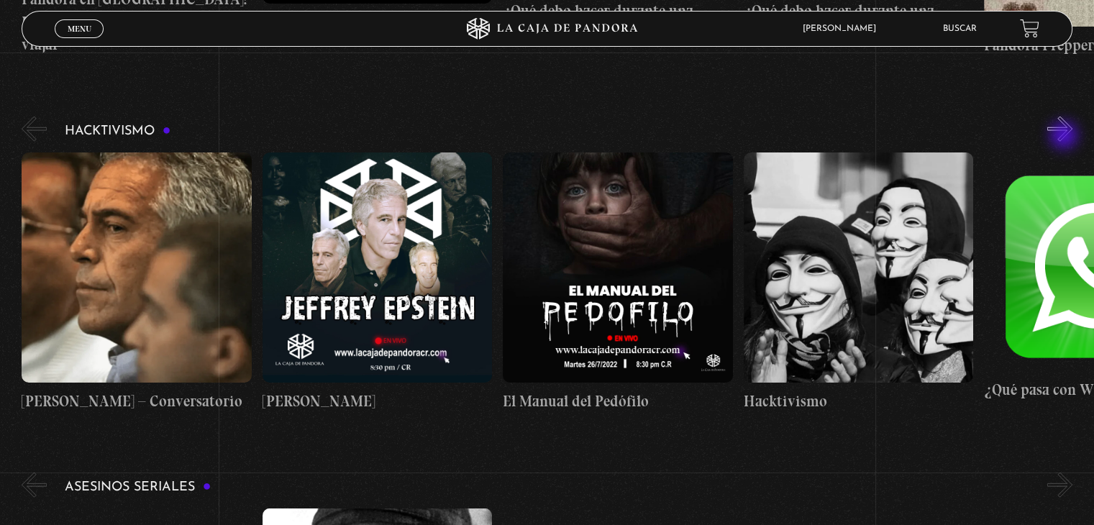
click at [1065, 137] on button "»" at bounding box center [1059, 128] width 25 height 25
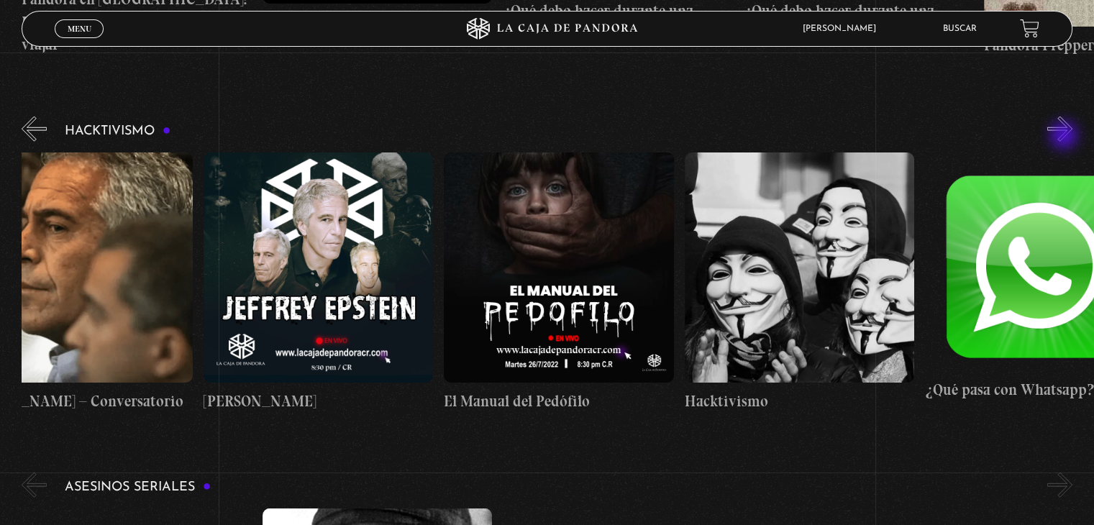
scroll to position [0, 119]
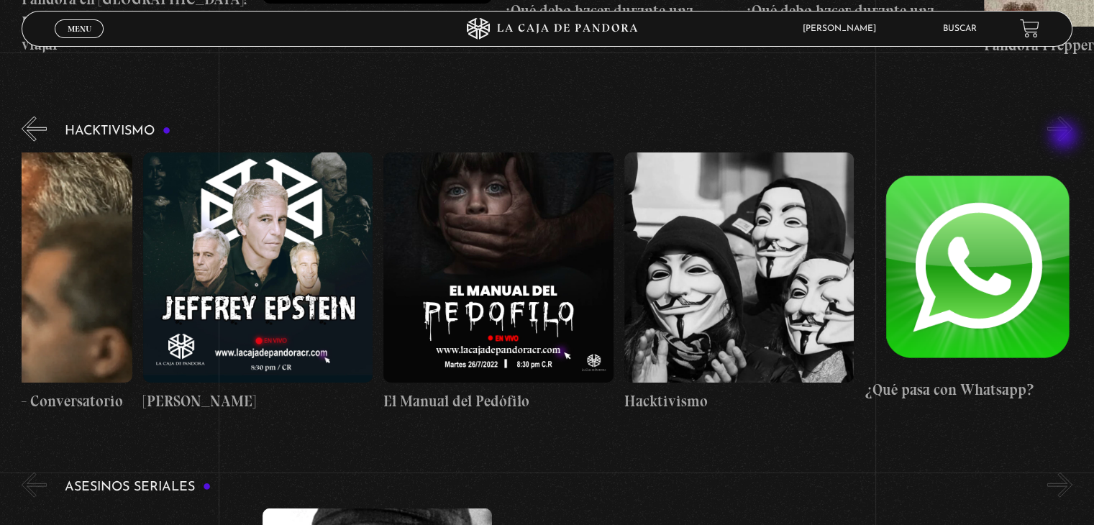
click at [1065, 137] on button "»" at bounding box center [1059, 128] width 25 height 25
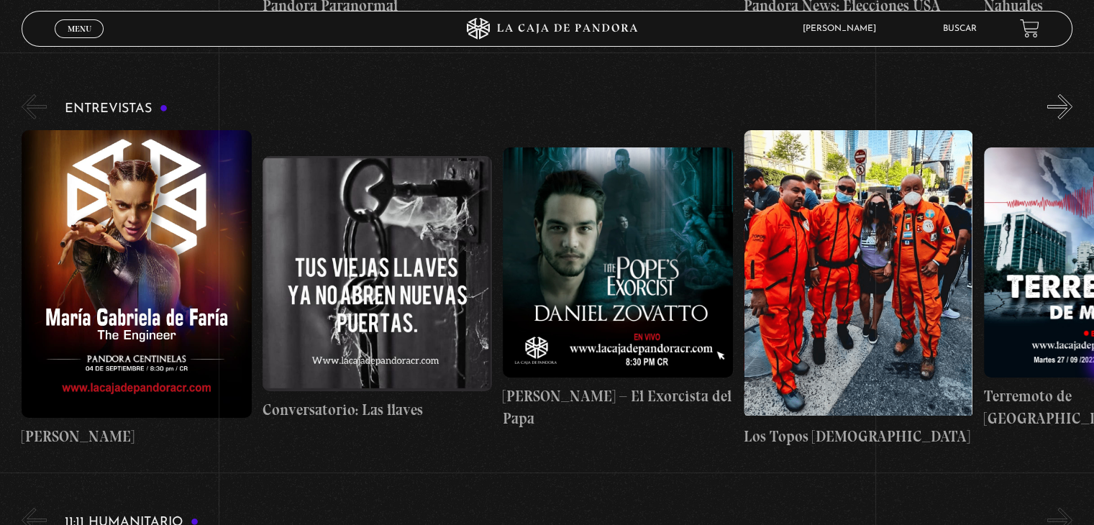
scroll to position [4755, 0]
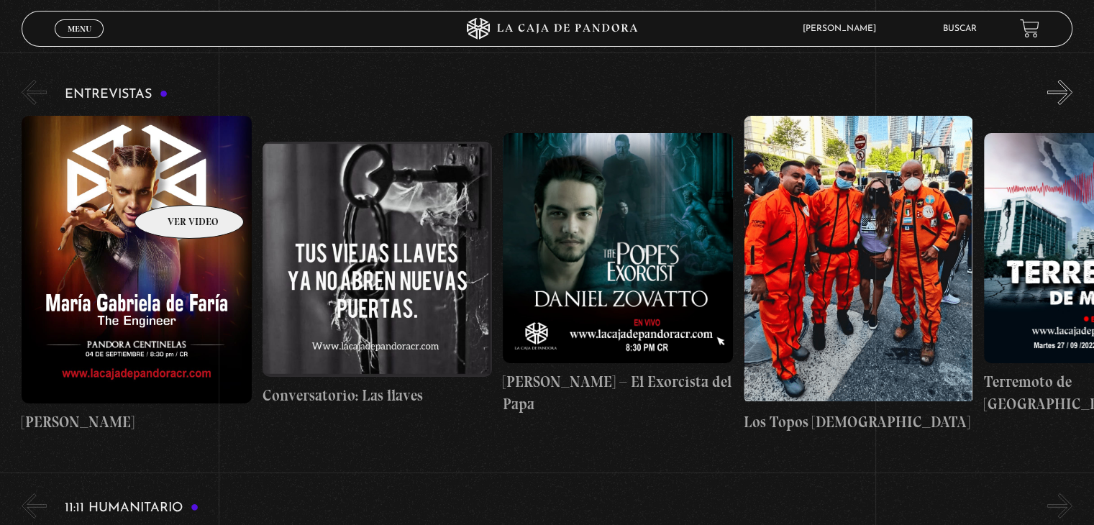
click at [170, 183] on figure at bounding box center [136, 259] width 229 height 287
click at [140, 179] on figure at bounding box center [136, 259] width 229 height 287
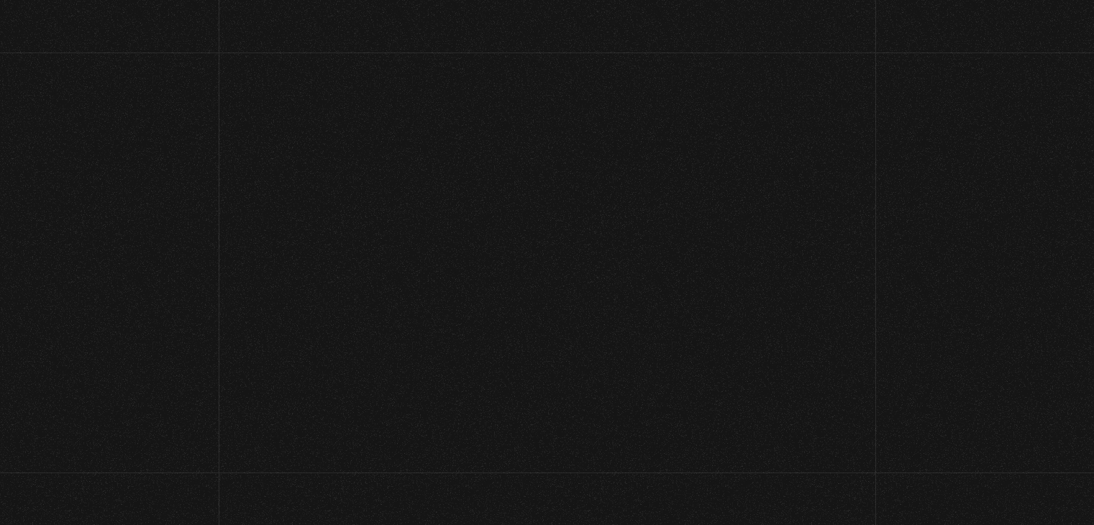
scroll to position [4755, 0]
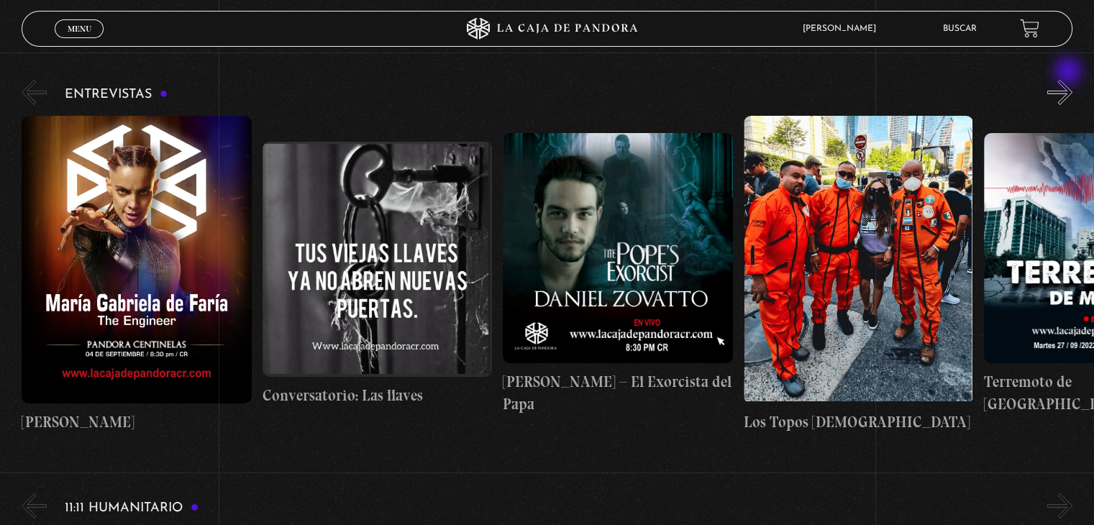
click at [1069, 80] on button "»" at bounding box center [1059, 92] width 25 height 25
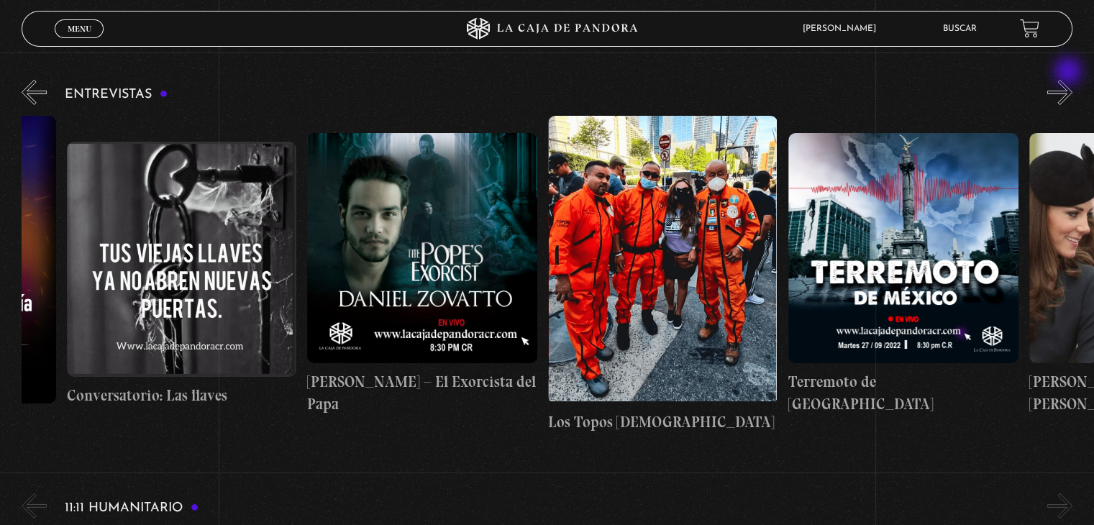
click at [1069, 80] on button "»" at bounding box center [1059, 92] width 25 height 25
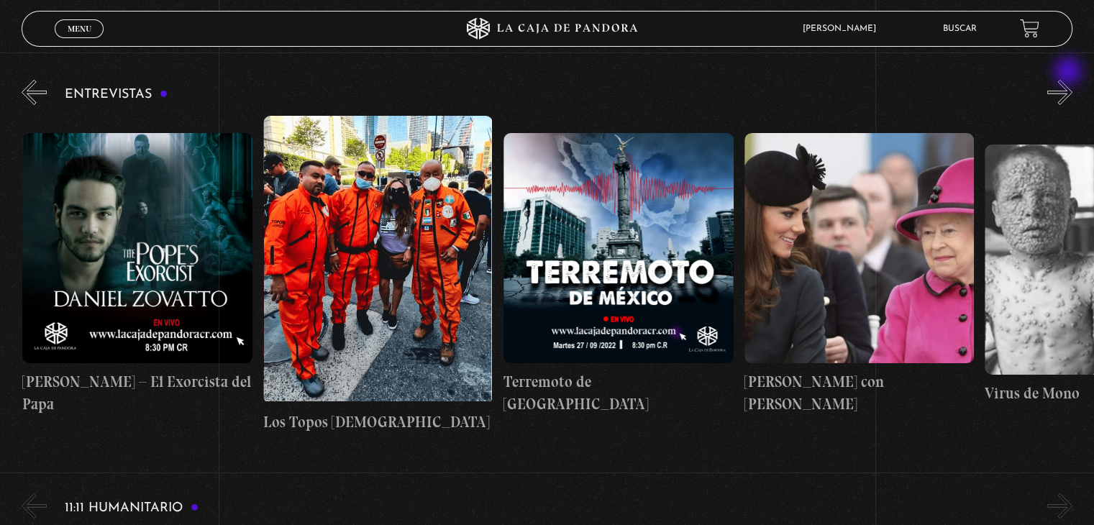
click at [1069, 80] on button "»" at bounding box center [1059, 92] width 25 height 25
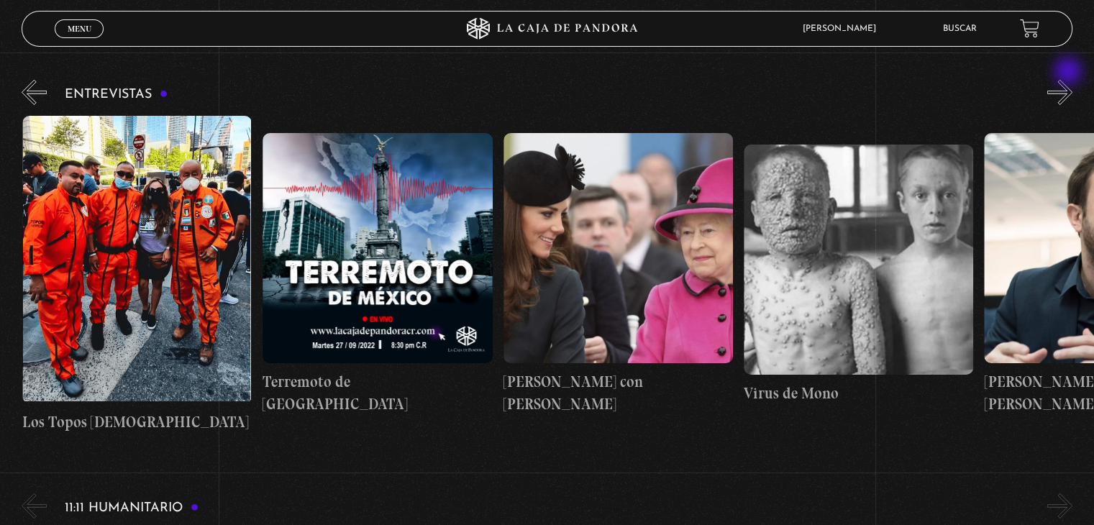
click at [1069, 80] on button "»" at bounding box center [1059, 92] width 25 height 25
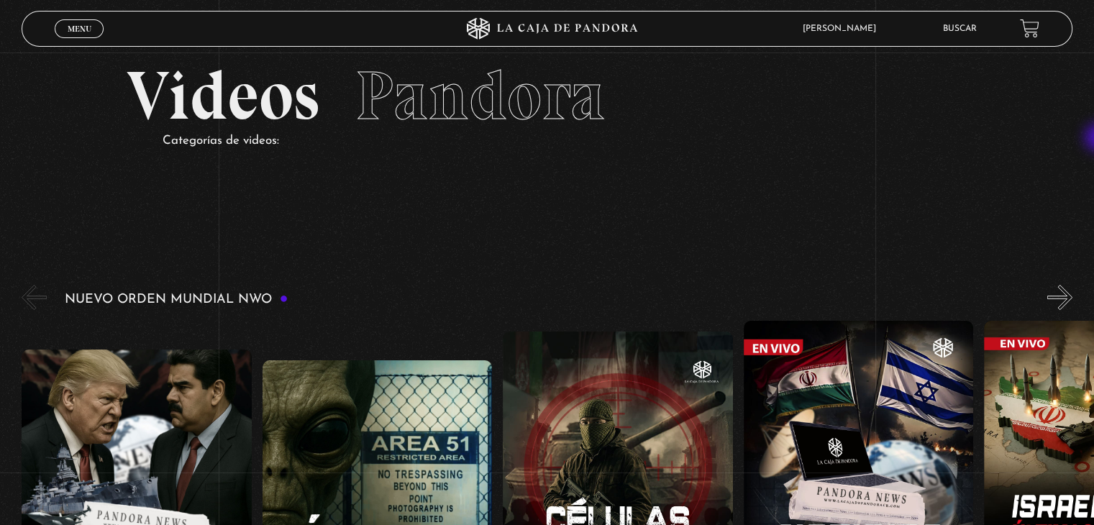
scroll to position [0, 0]
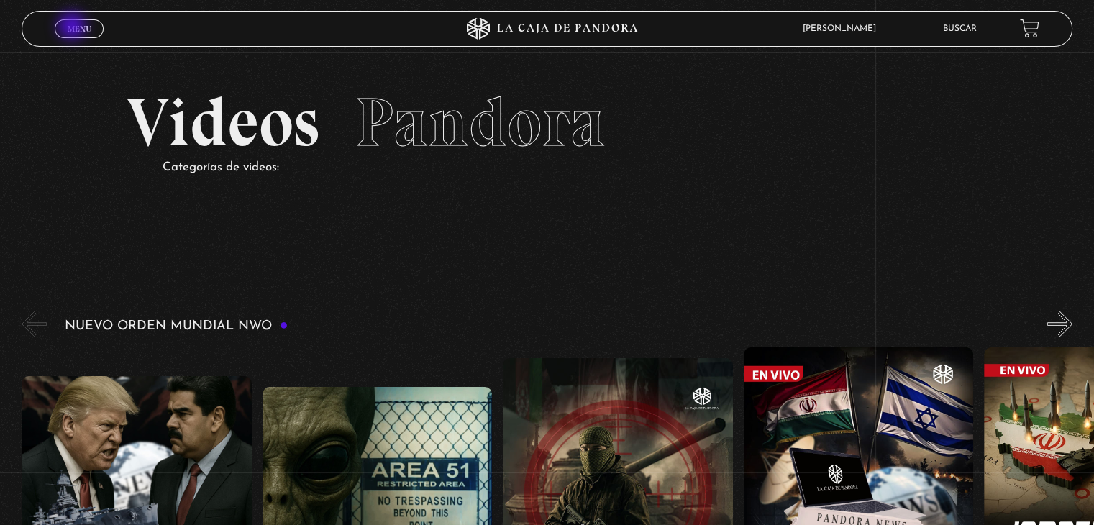
click at [73, 27] on span "Menu" at bounding box center [80, 28] width 24 height 9
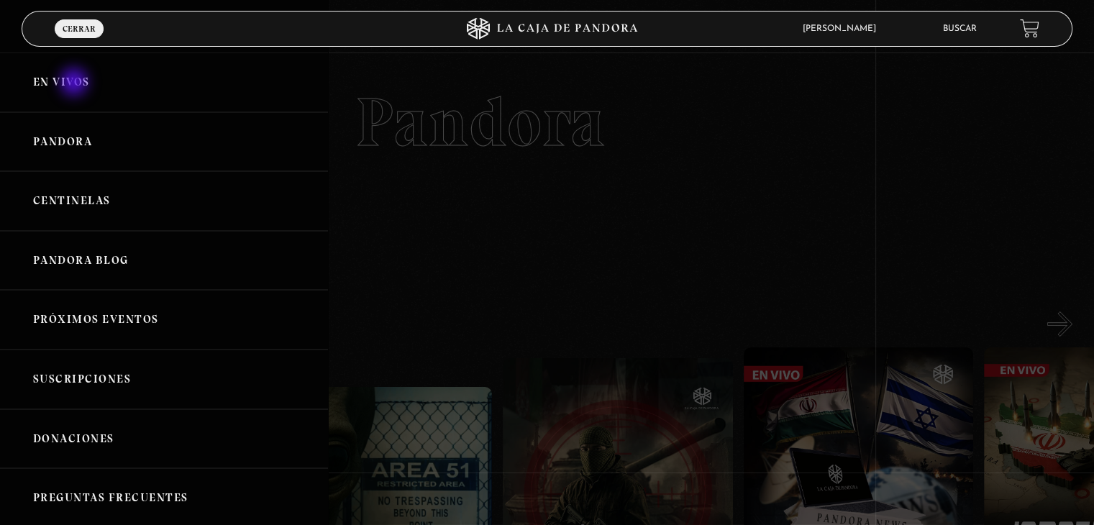
click at [75, 83] on link "En vivos" at bounding box center [164, 82] width 328 height 60
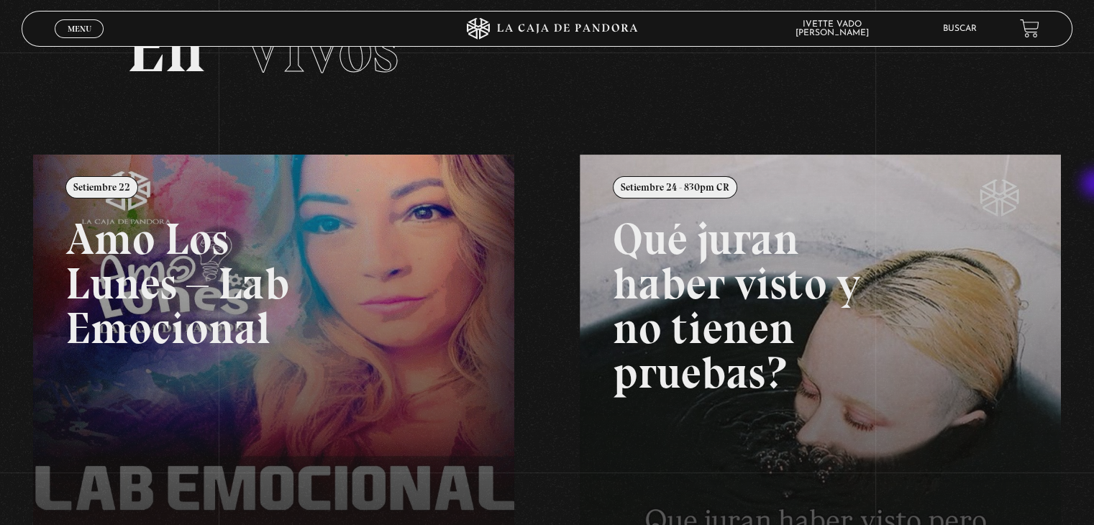
scroll to position [95, 0]
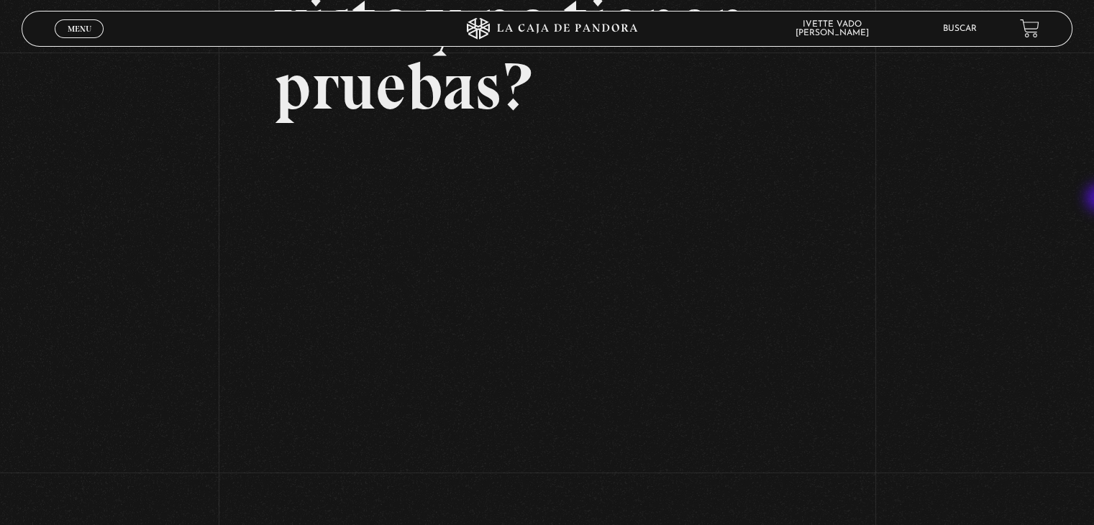
scroll to position [211, 0]
